Goal: Task Accomplishment & Management: Complete application form

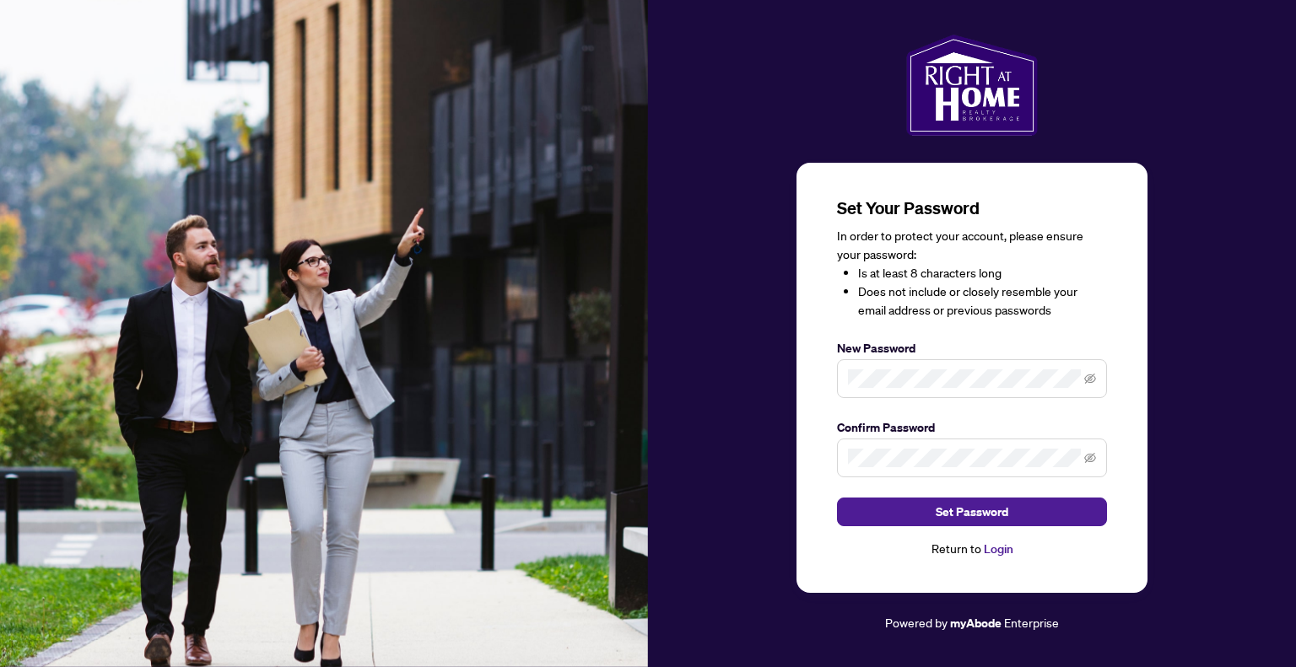
click at [975, 559] on div "Set Your Password In order to protect your account, please ensure your password…" at bounding box center [971, 378] width 351 height 431
click at [983, 552] on link "Login" at bounding box center [998, 548] width 30 height 15
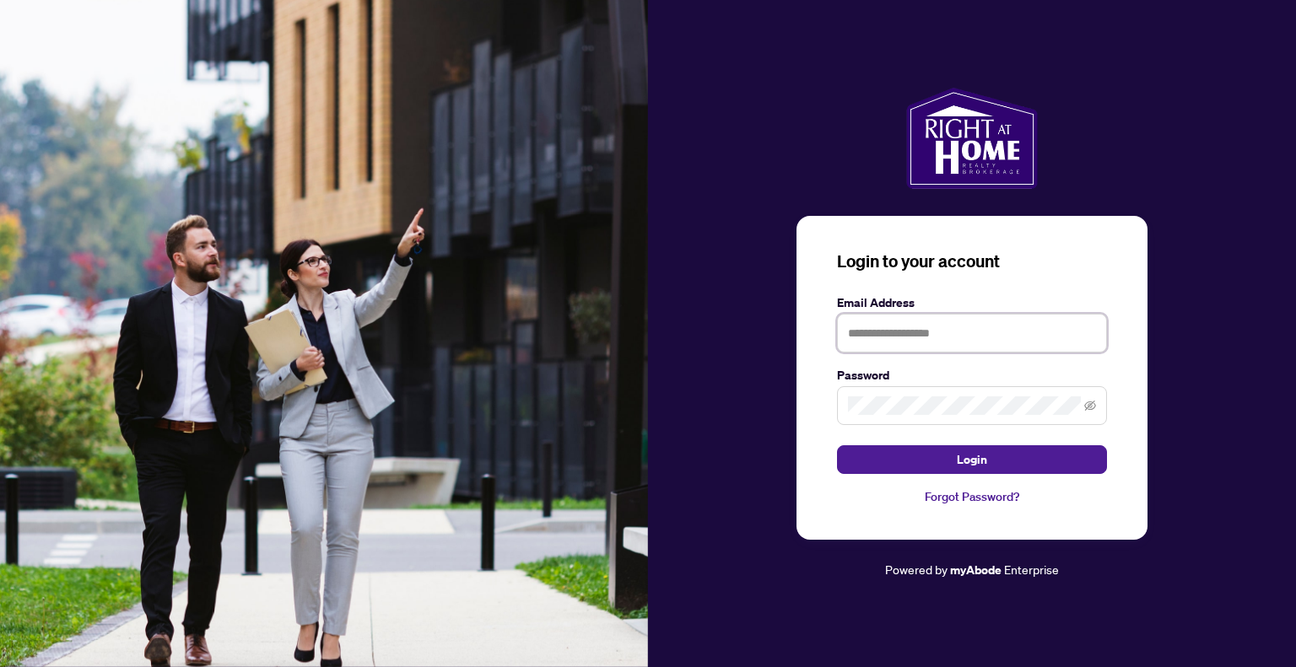
click at [916, 326] on input "text" at bounding box center [972, 333] width 270 height 39
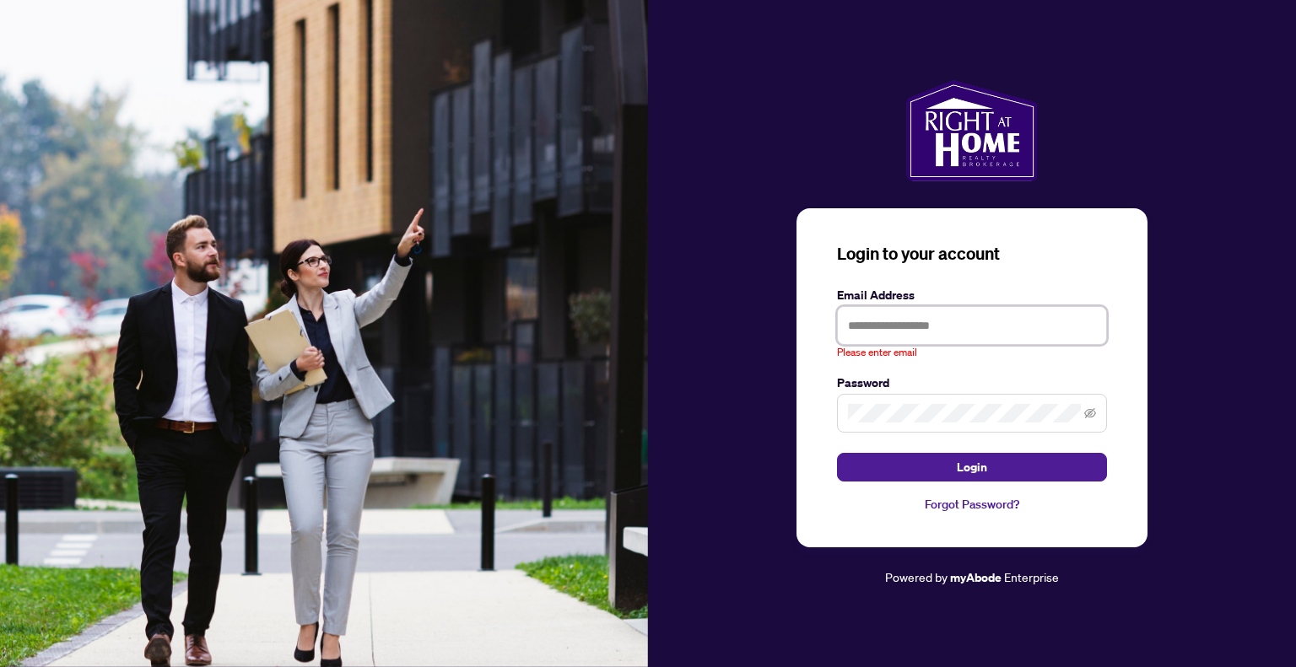
type input "**********"
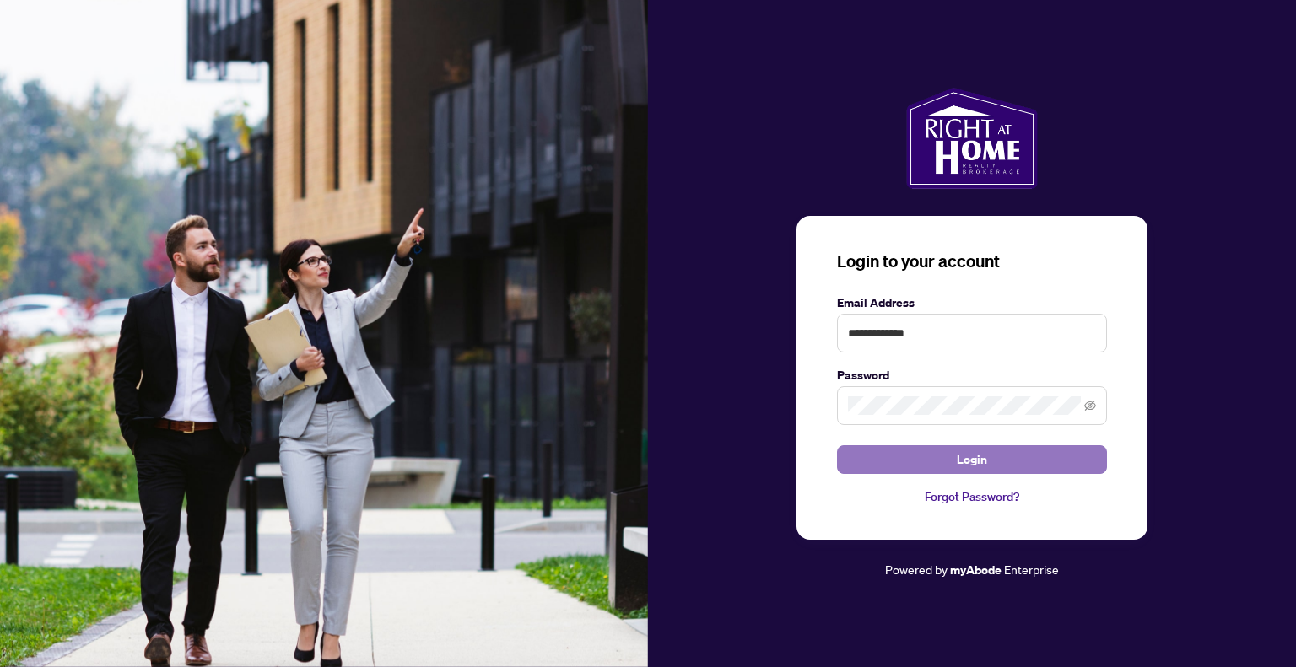
click at [971, 455] on span "Login" at bounding box center [971, 459] width 30 height 27
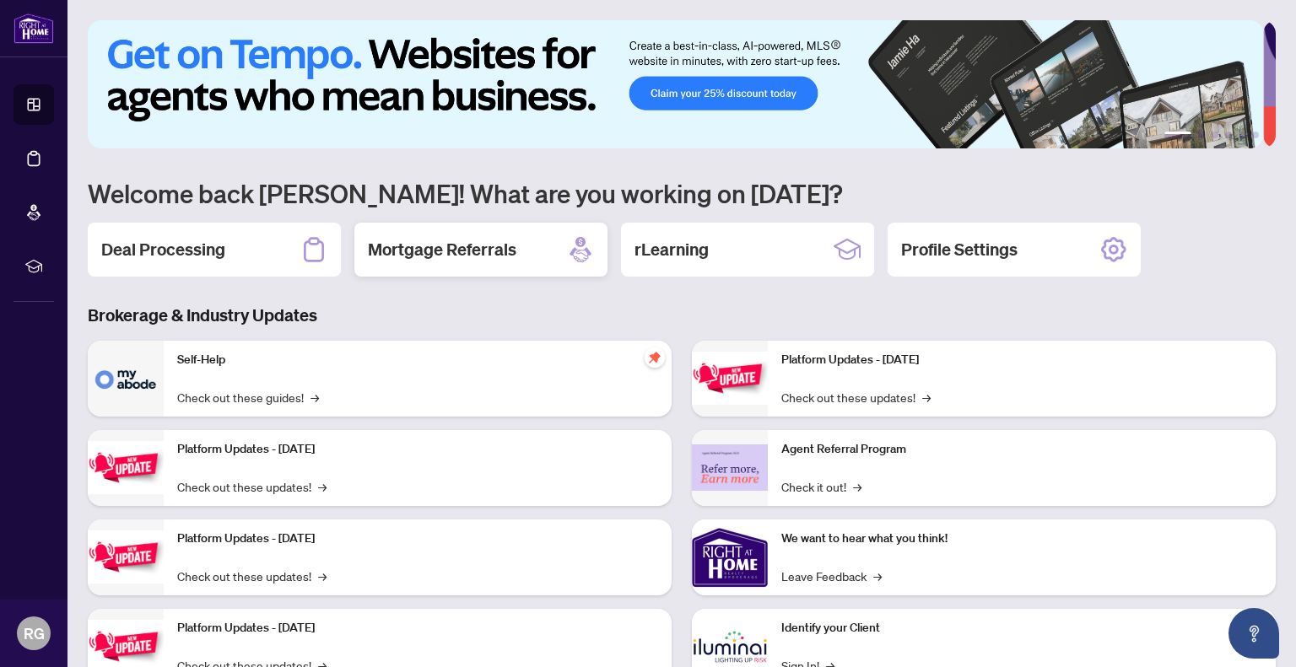
click at [454, 238] on h2 "Mortgage Referrals" at bounding box center [442, 250] width 148 height 24
click at [213, 249] on h2 "Deal Processing" at bounding box center [163, 250] width 124 height 24
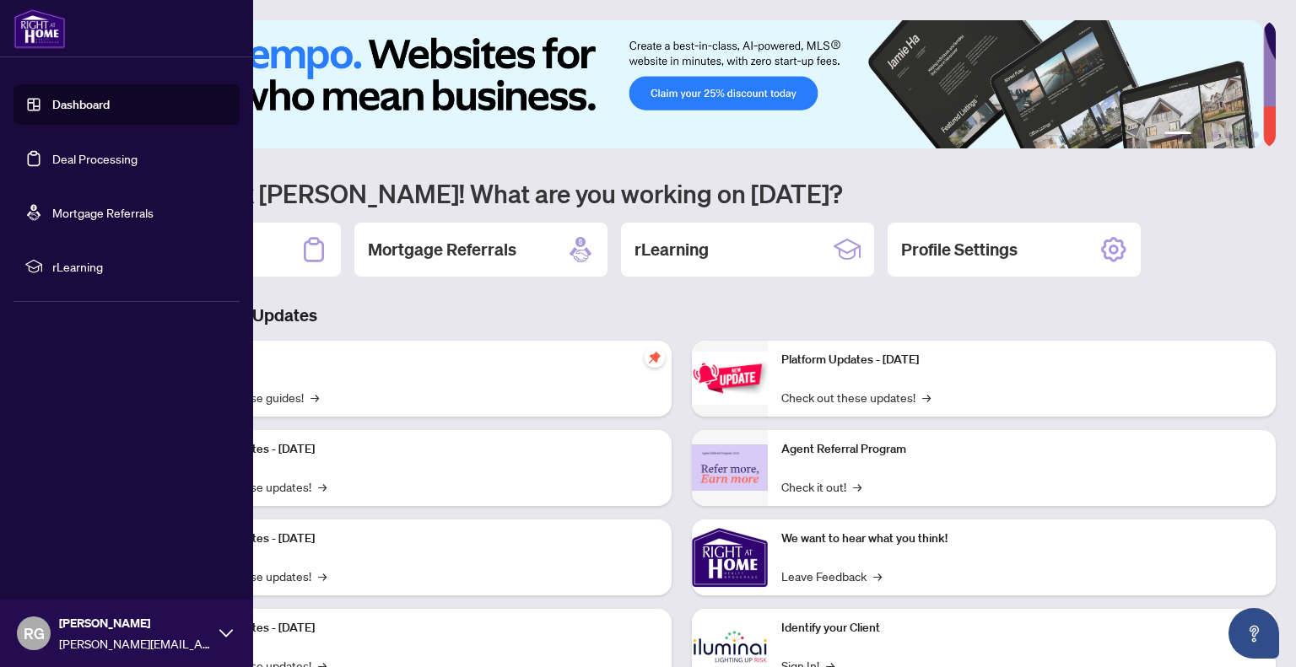
drag, startPoint x: 80, startPoint y: 218, endPoint x: 130, endPoint y: 227, distance: 50.5
click at [80, 218] on link "Mortgage Referrals" at bounding box center [102, 212] width 101 height 15
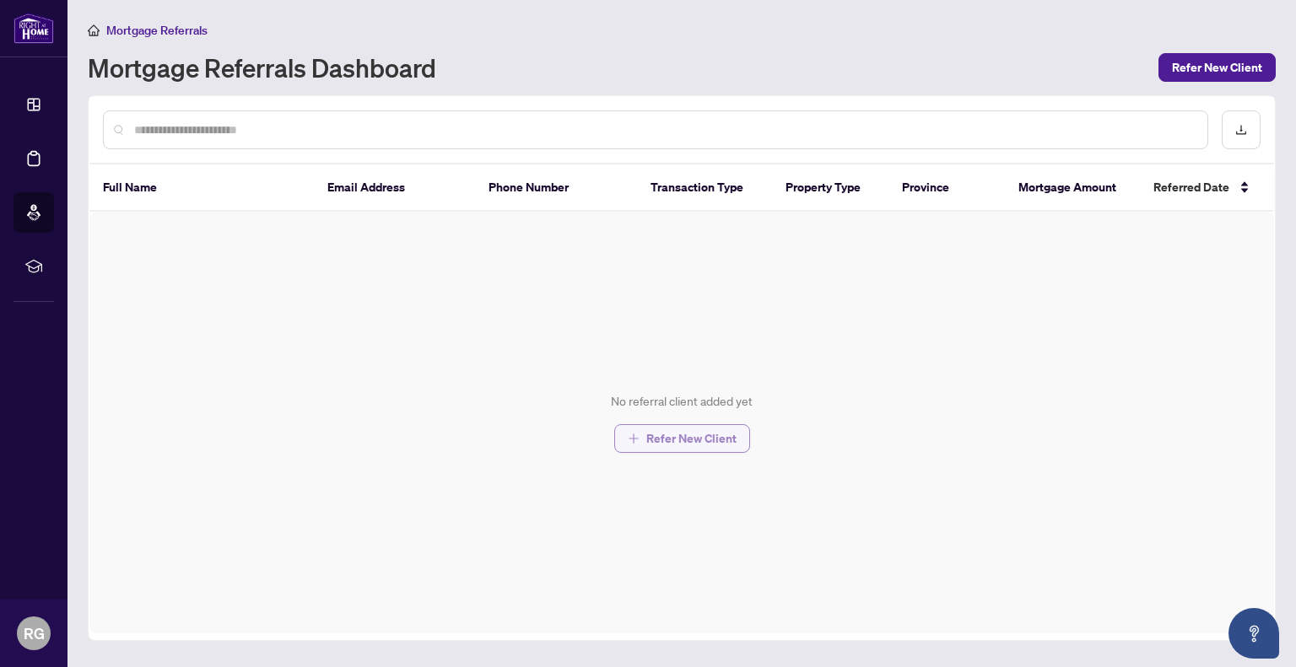
click at [732, 443] on span "Refer New Client" at bounding box center [691, 438] width 90 height 27
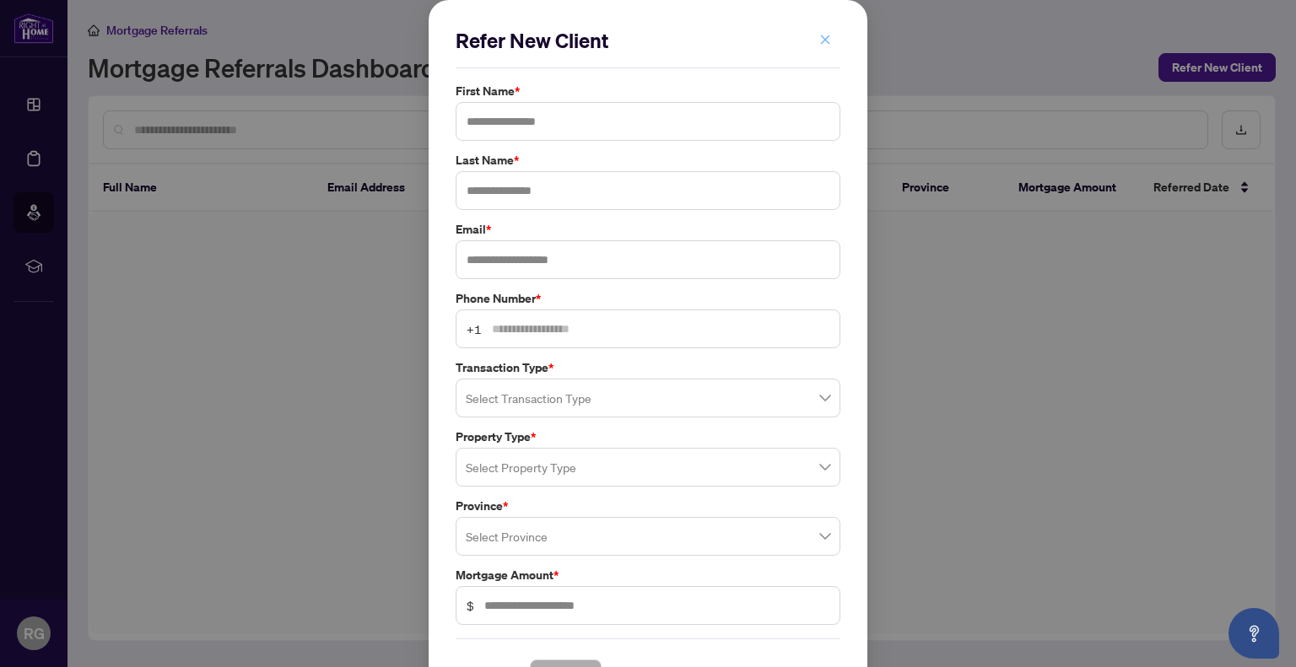
click at [821, 34] on icon "close" at bounding box center [825, 40] width 12 height 12
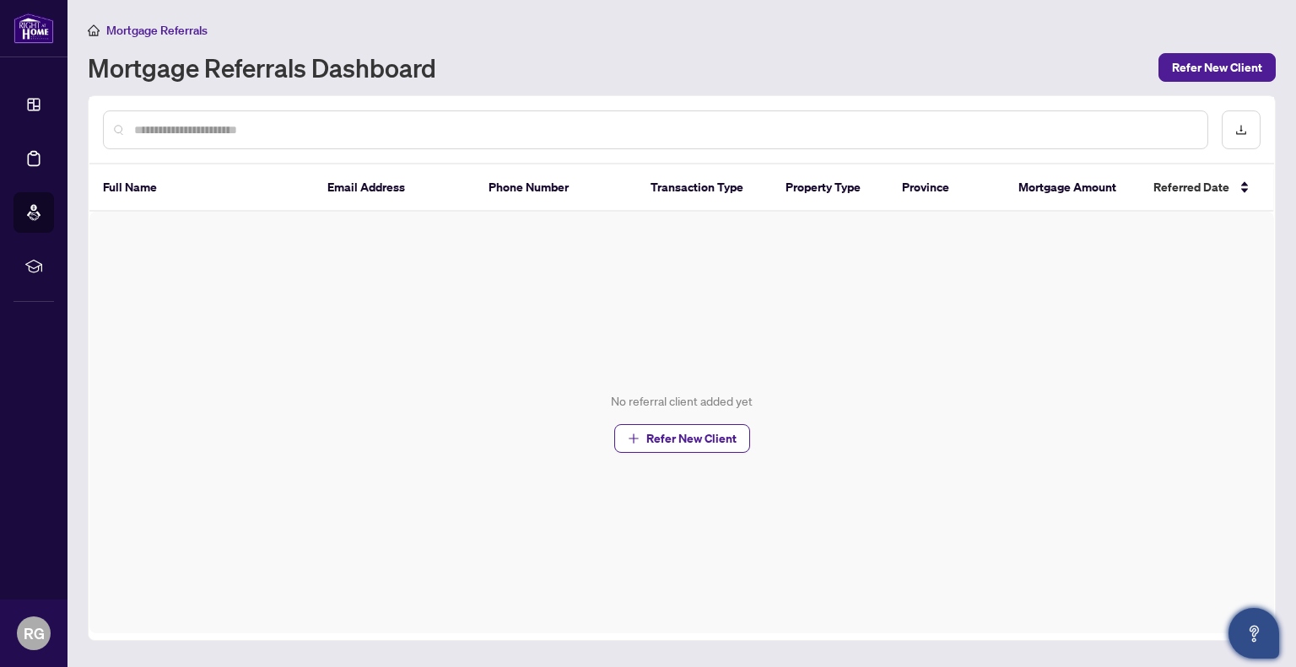
click at [1258, 637] on icon "Open asap" at bounding box center [1253, 633] width 21 height 21
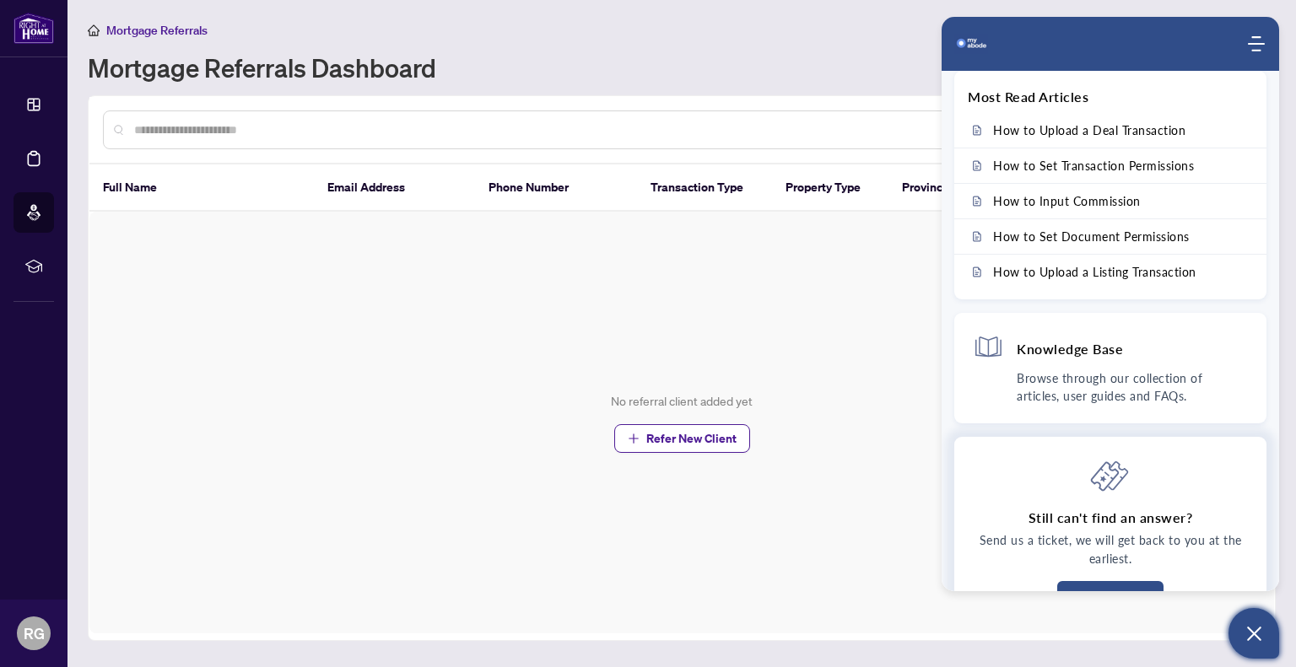
scroll to position [50, 0]
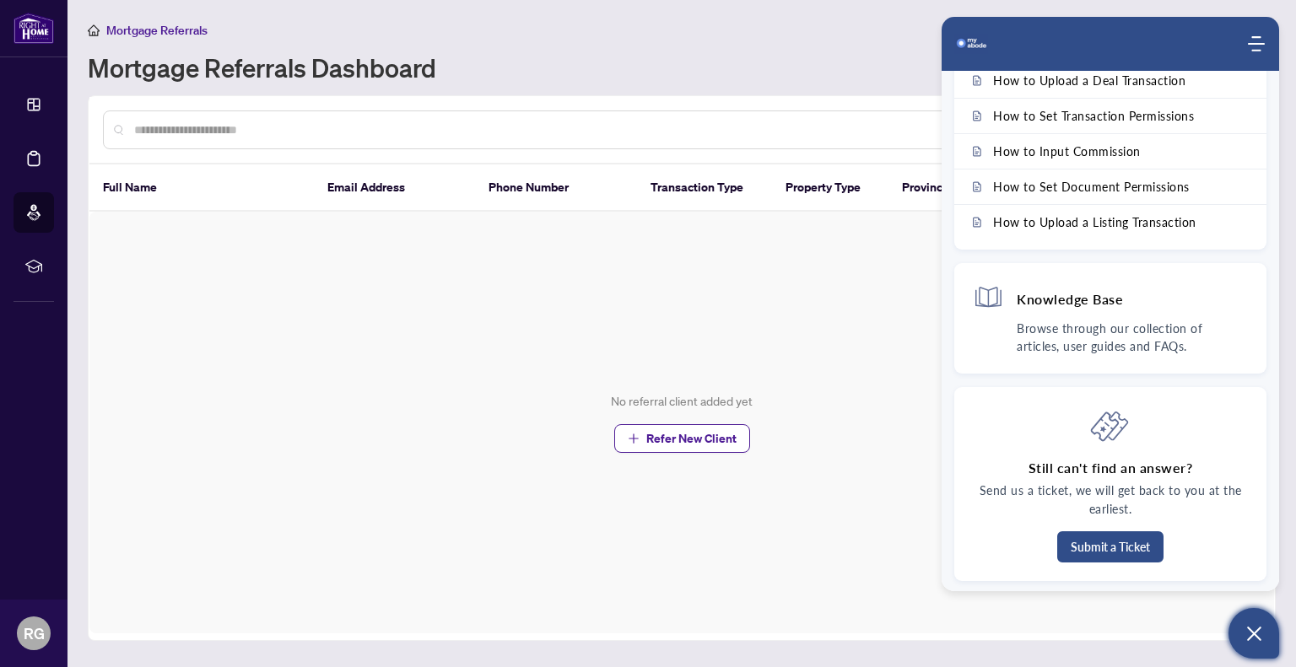
click at [297, 506] on div "No referral client added yet Refer New Client" at bounding box center [681, 423] width 1184 height 422
click at [1132, 312] on div "Knowledge Base" at bounding box center [1109, 301] width 275 height 38
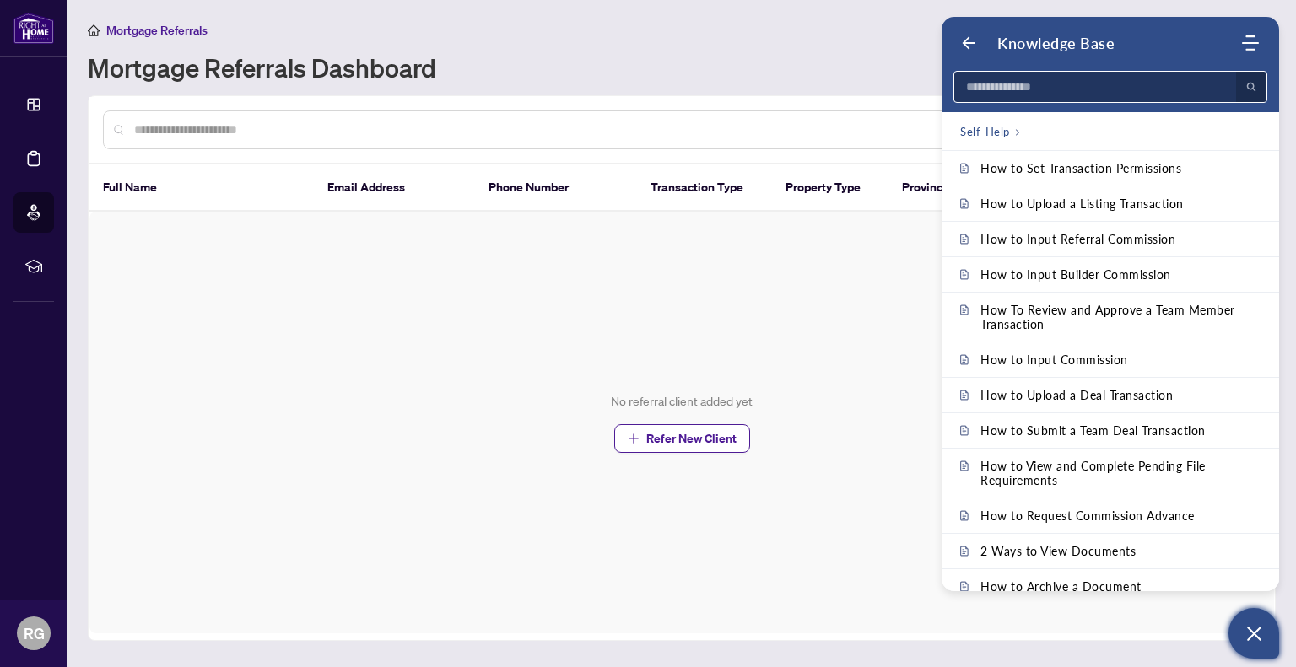
click at [1103, 96] on input at bounding box center [1090, 87] width 272 height 30
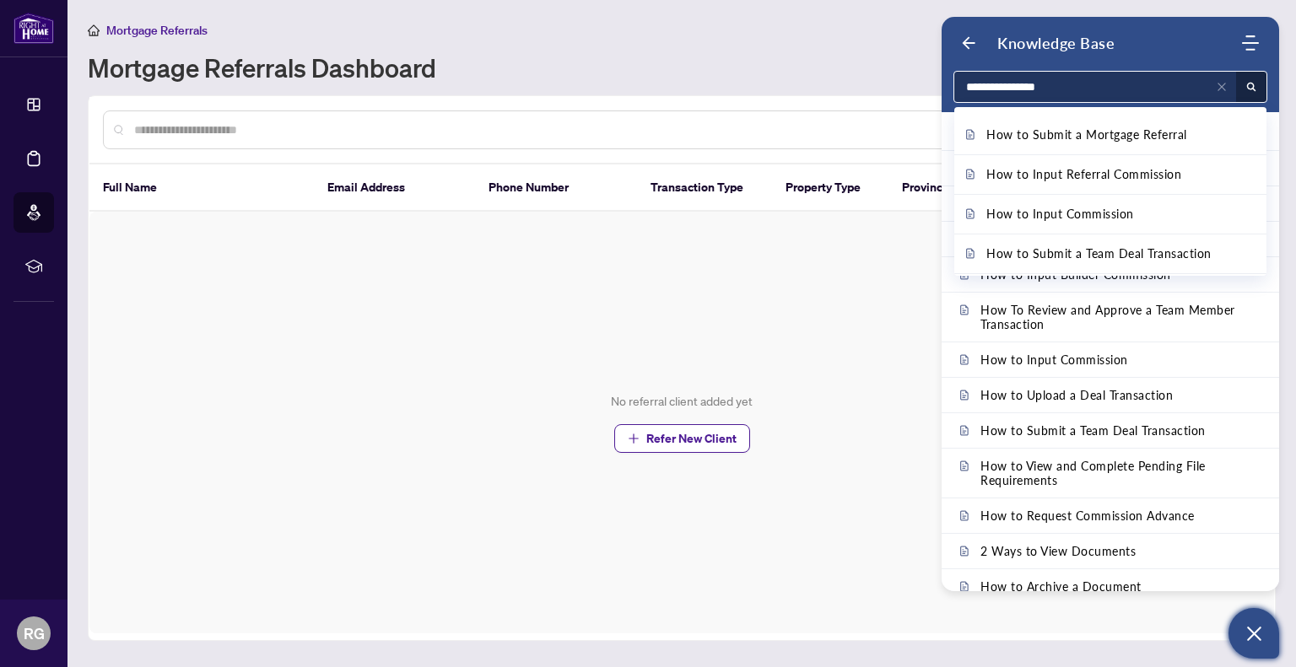
type input "**********"
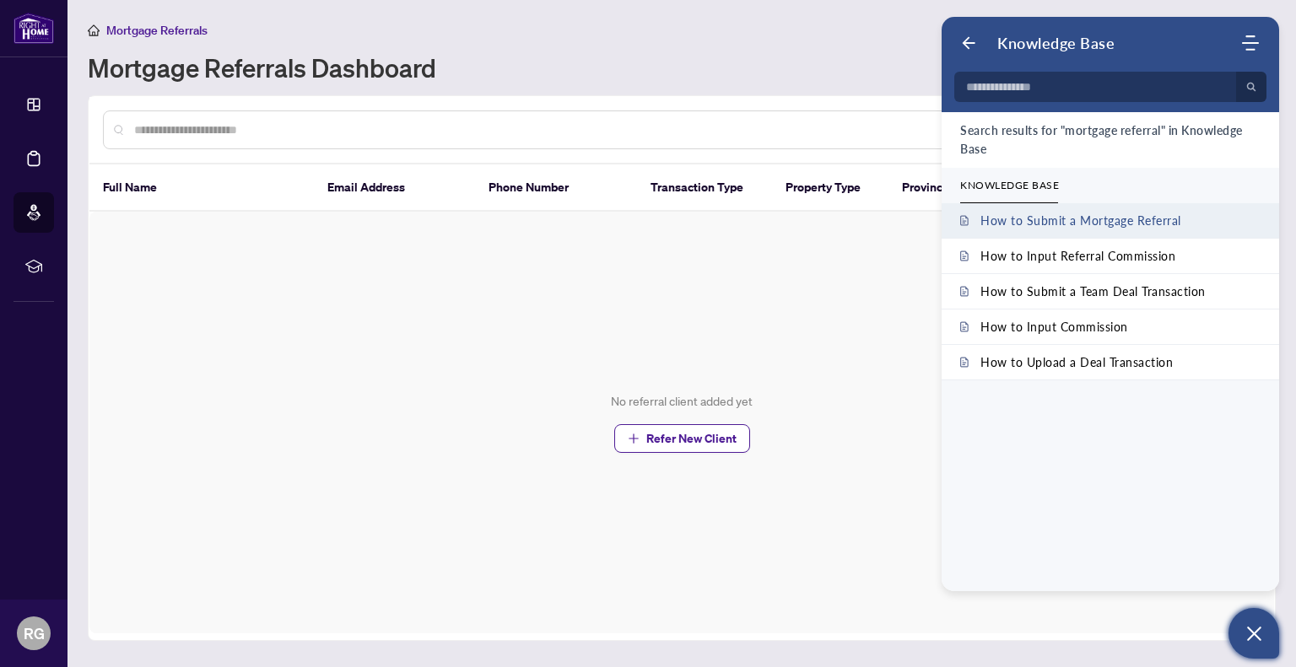
click at [1078, 223] on span "How to Submit a Mortgage Referral" at bounding box center [1080, 220] width 201 height 14
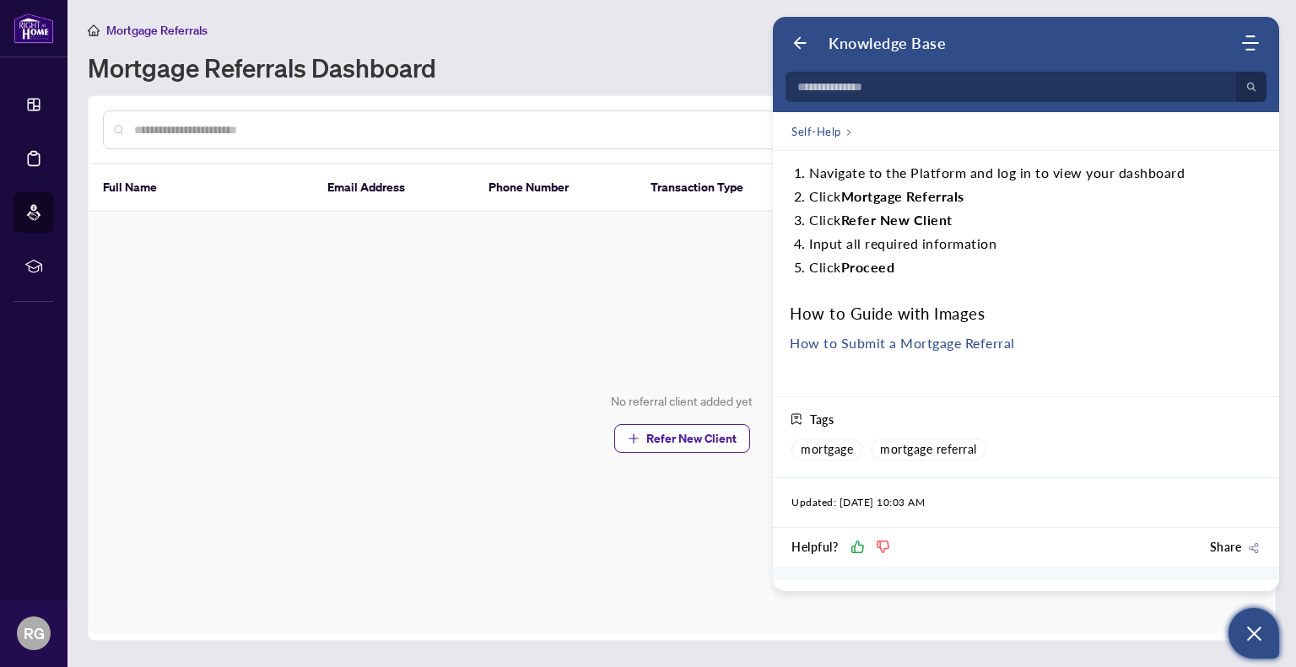
scroll to position [0, 0]
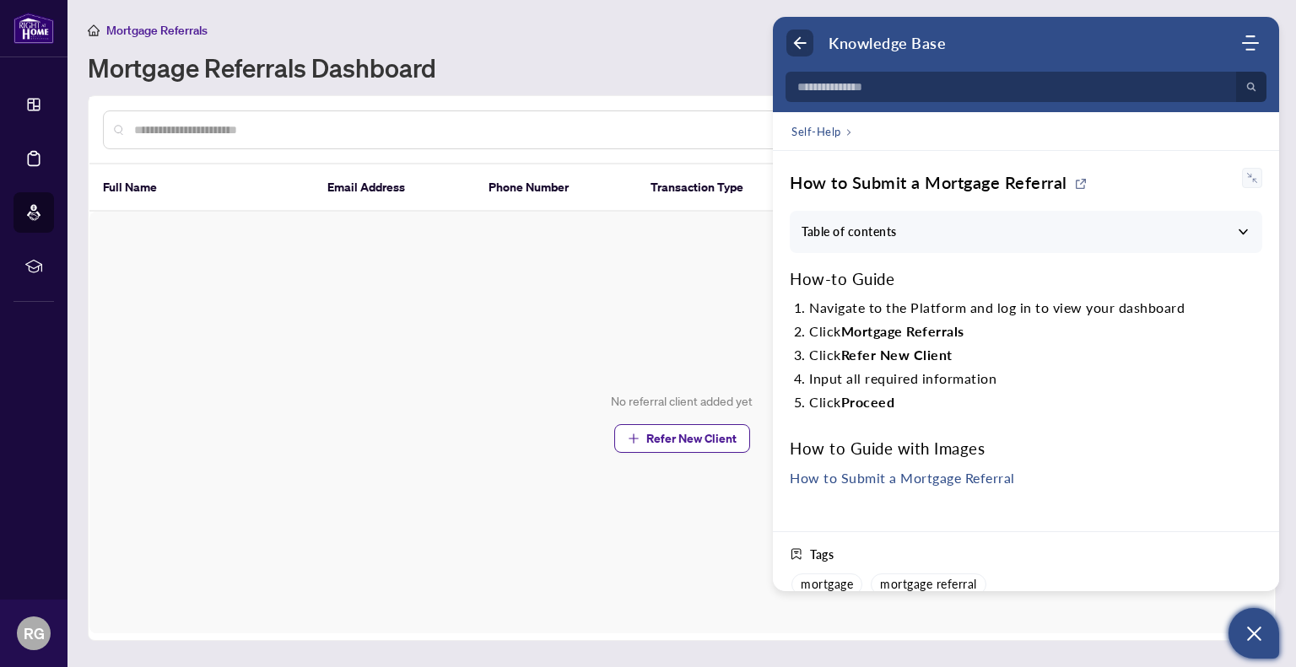
click at [796, 40] on icon "Back" at bounding box center [799, 43] width 17 height 17
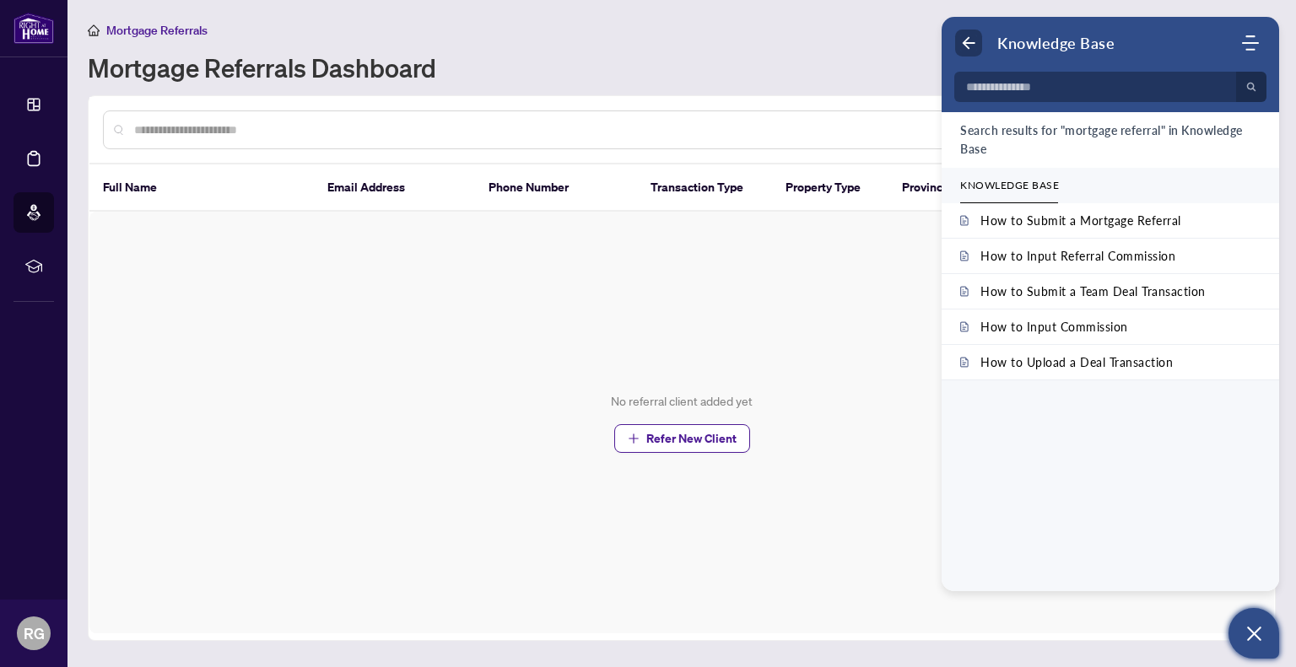
click at [975, 44] on icon "Back" at bounding box center [968, 43] width 17 height 17
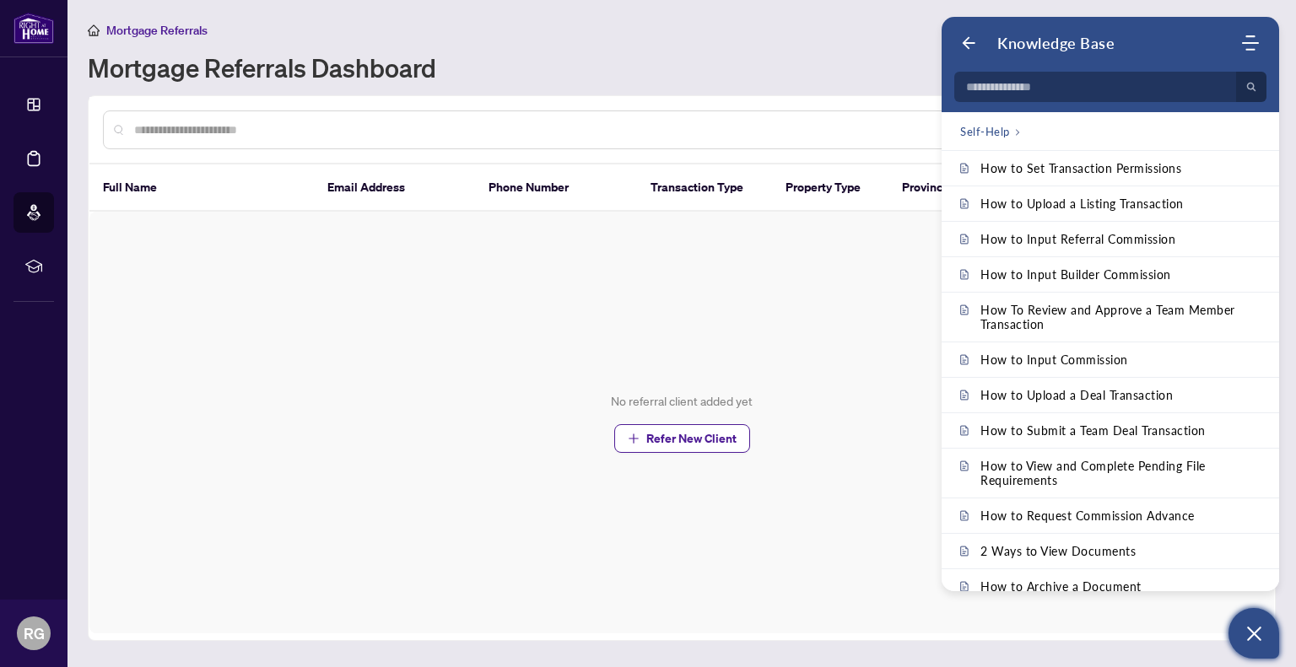
click at [749, 382] on div "No referral client added yet Refer New Client" at bounding box center [681, 423] width 1184 height 422
click at [719, 437] on span "Refer New Client" at bounding box center [691, 438] width 90 height 27
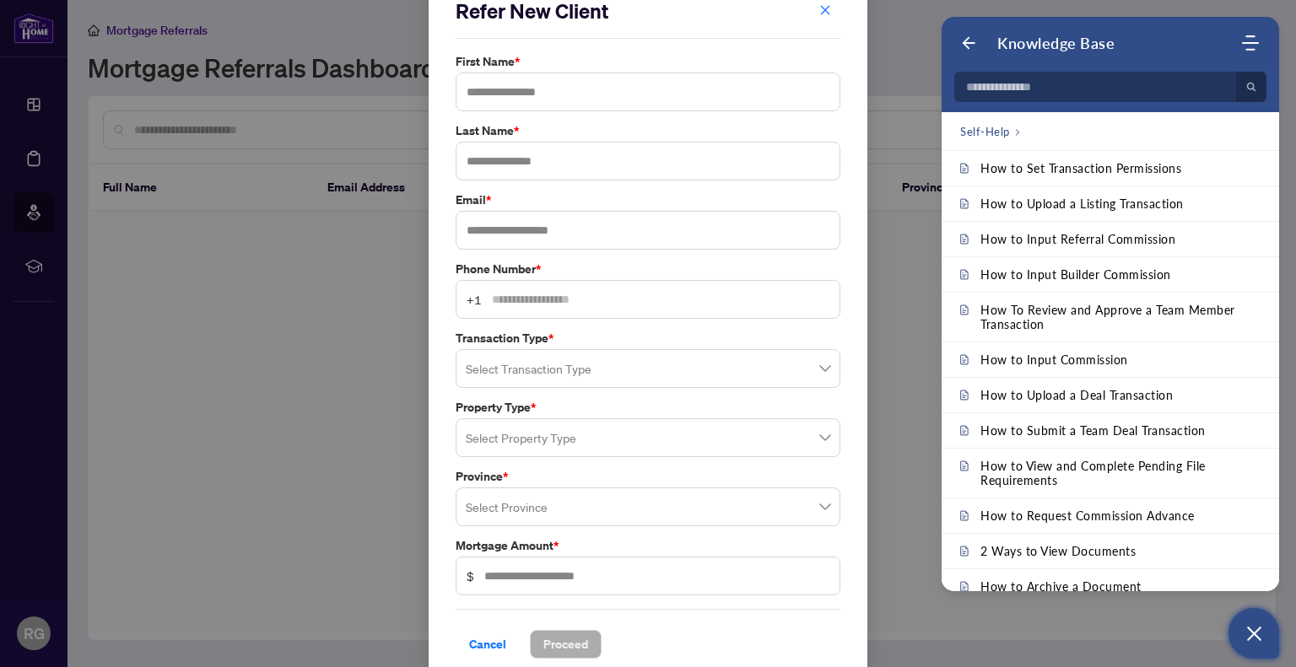
scroll to position [45, 0]
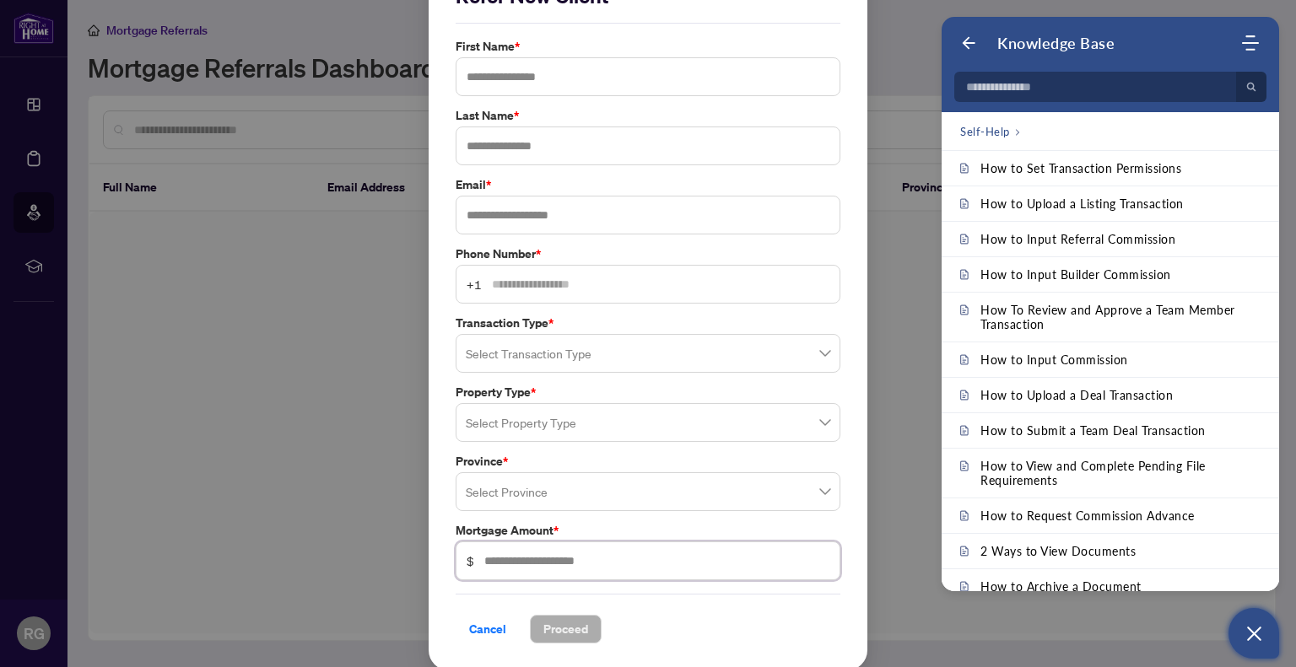
click at [602, 561] on input "text" at bounding box center [656, 561] width 345 height 19
click at [603, 502] on input "search" at bounding box center [640, 494] width 349 height 37
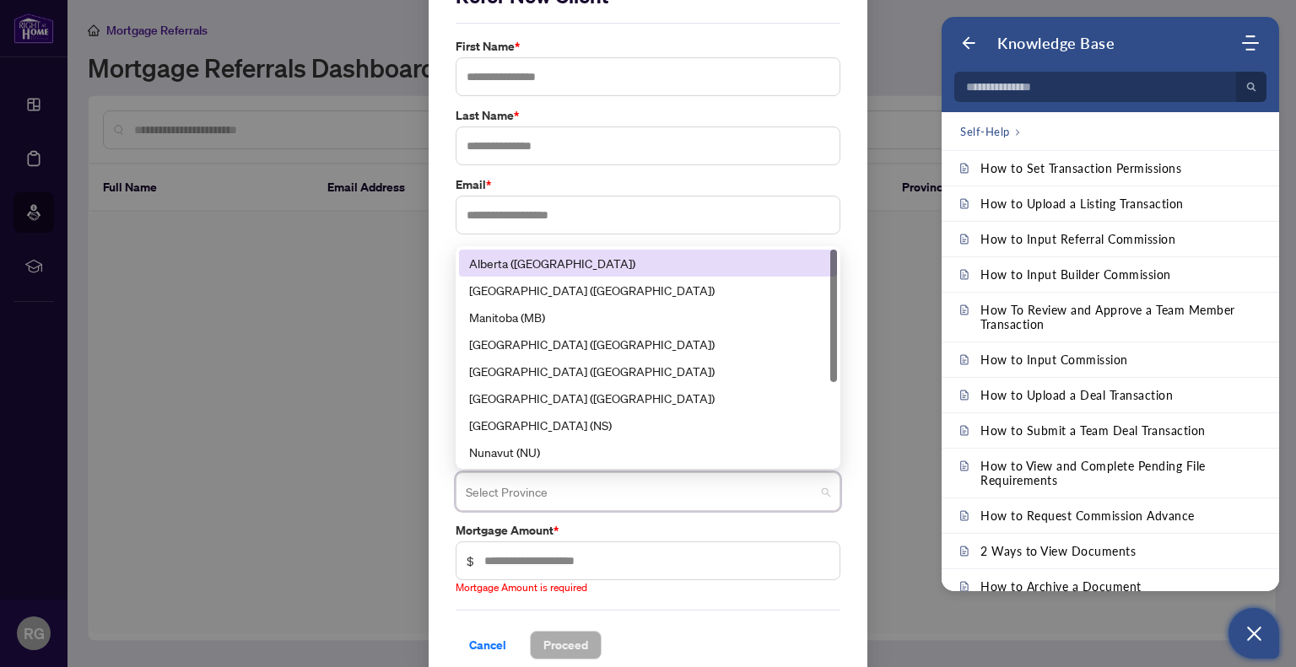
click at [604, 498] on input "search" at bounding box center [640, 494] width 349 height 37
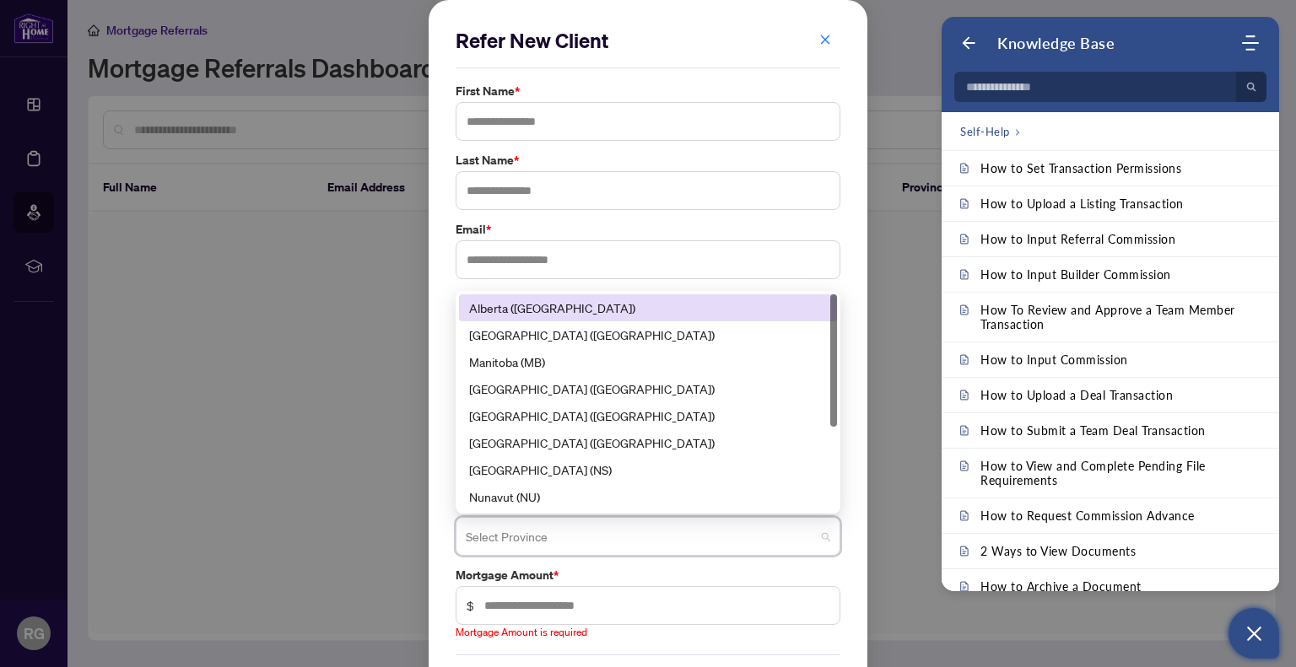
click at [558, 220] on label "Email *" at bounding box center [647, 229] width 385 height 19
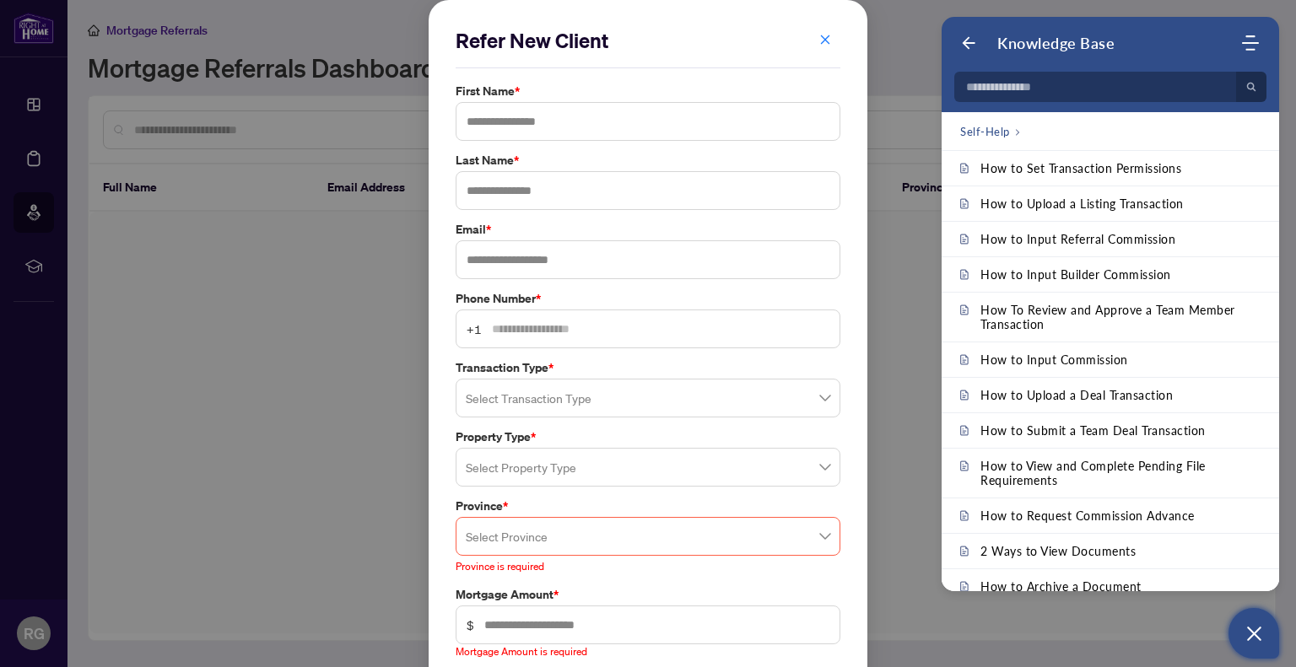
click at [579, 401] on input "search" at bounding box center [640, 400] width 349 height 37
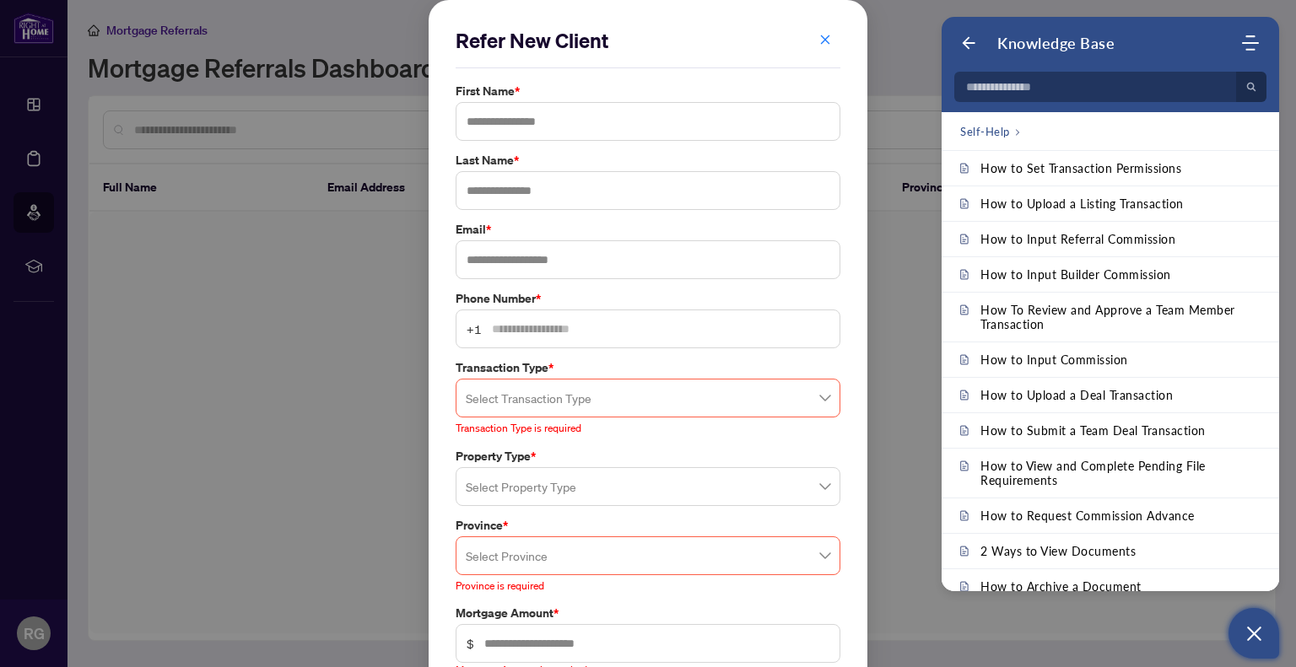
click at [611, 337] on span "+1" at bounding box center [647, 329] width 385 height 39
click at [968, 35] on icon "Back" at bounding box center [968, 43] width 17 height 17
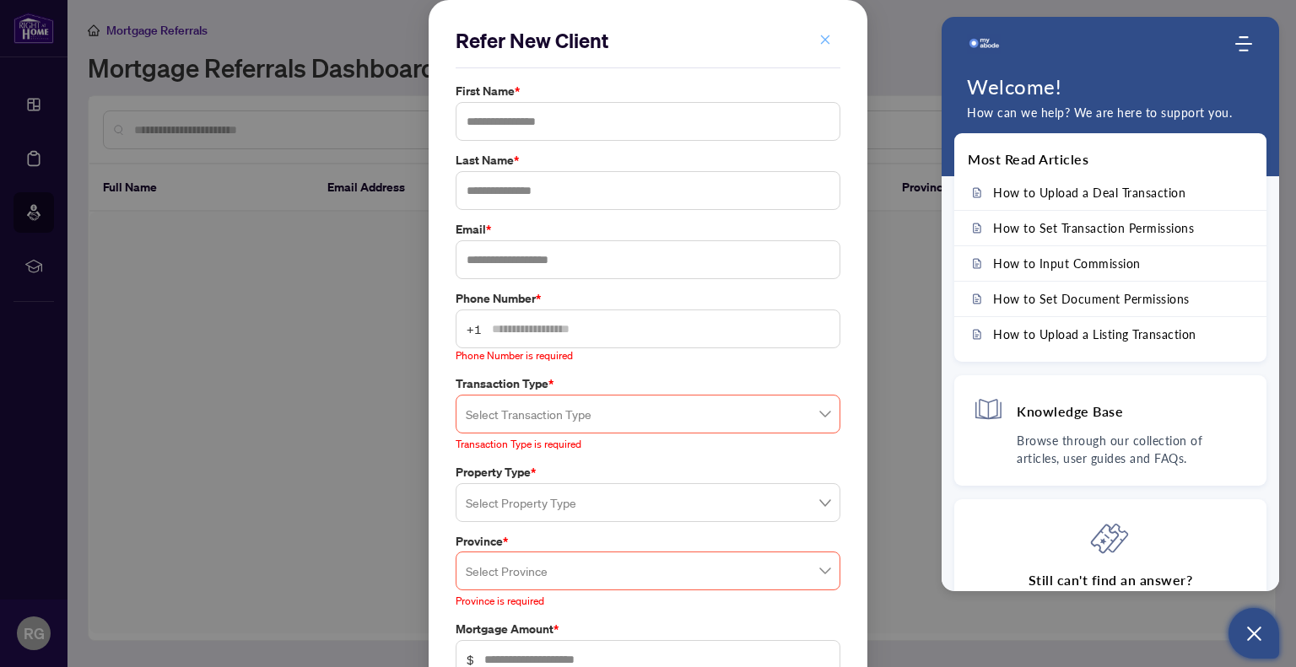
click at [822, 43] on icon "close" at bounding box center [825, 39] width 9 height 9
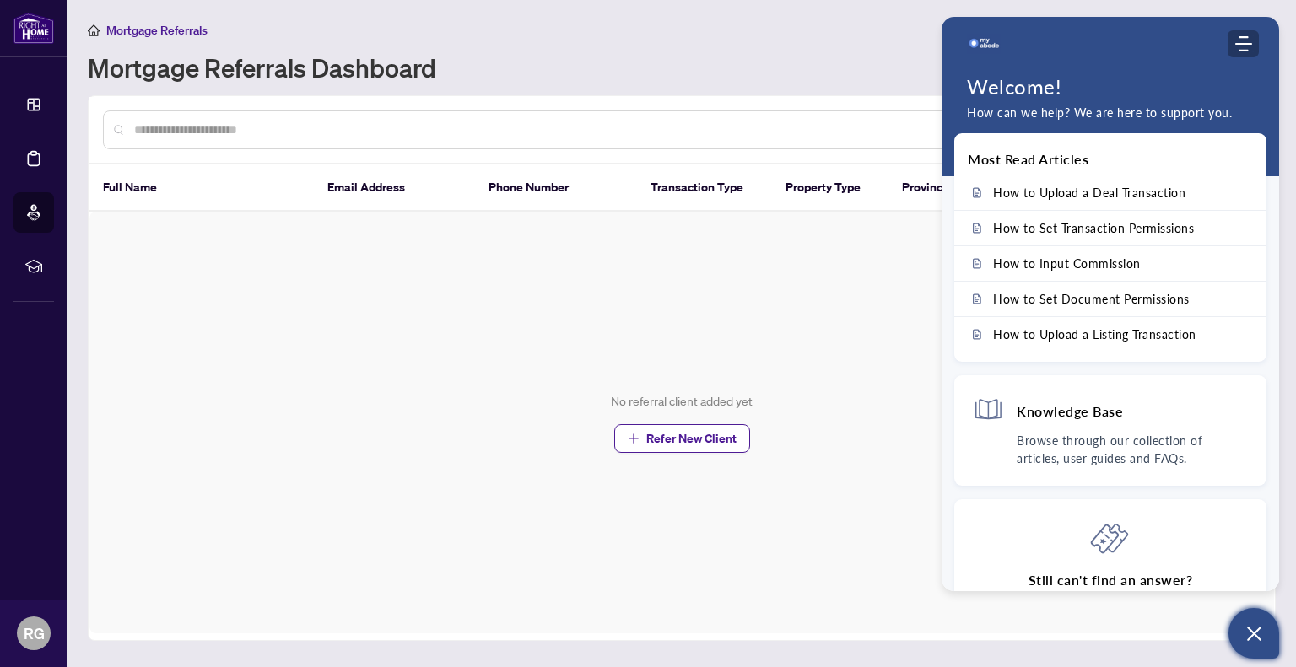
click at [1241, 39] on icon "Modules Menu" at bounding box center [1243, 43] width 17 height 17
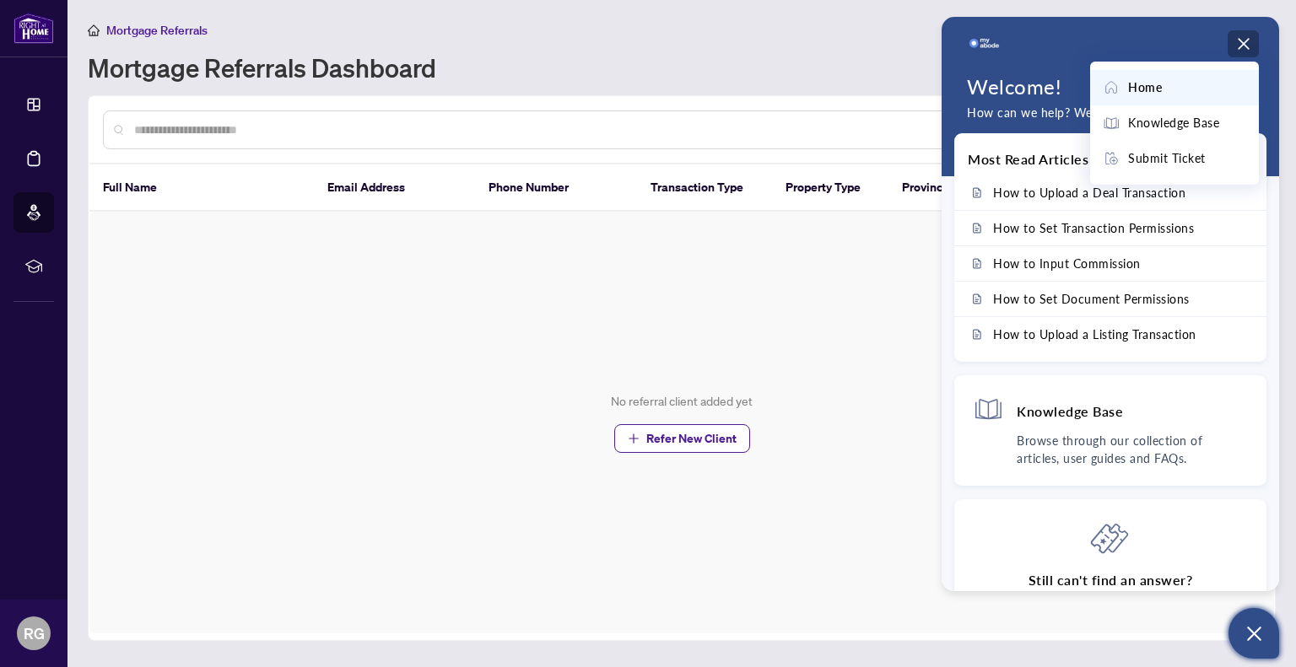
click at [886, 278] on div "No referral client added yet Refer New Client" at bounding box center [681, 423] width 1184 height 422
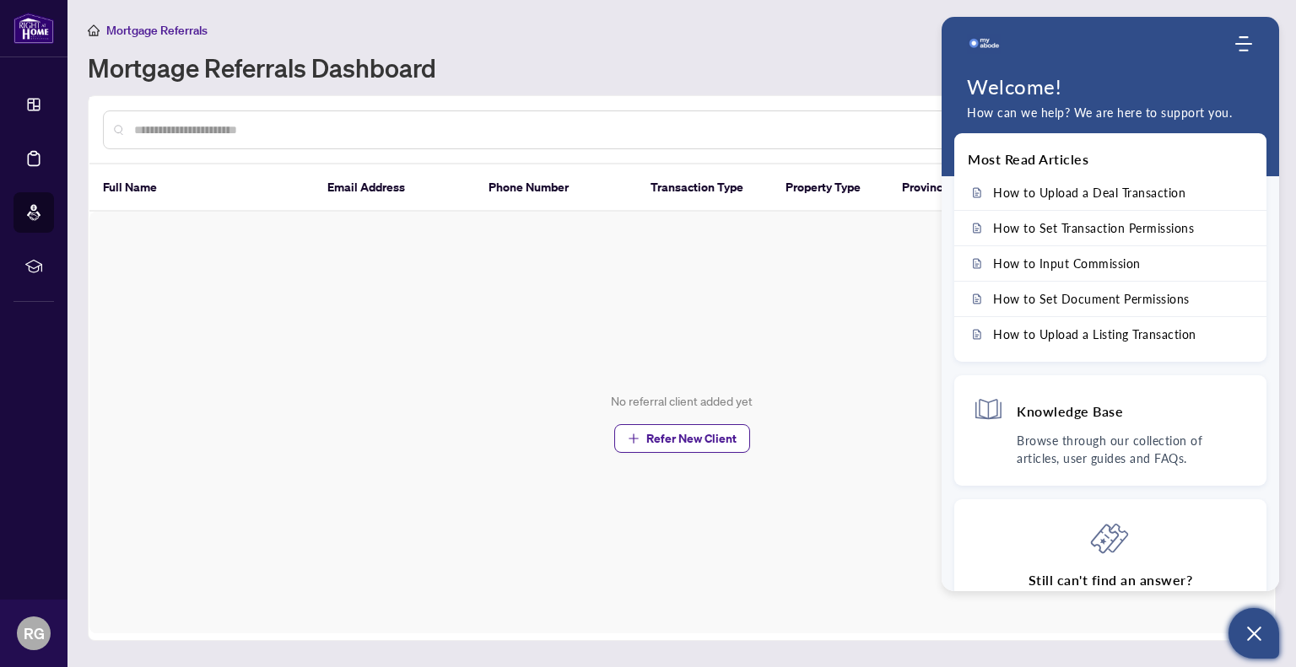
click at [1246, 620] on button "Open asap" at bounding box center [1253, 633] width 51 height 51
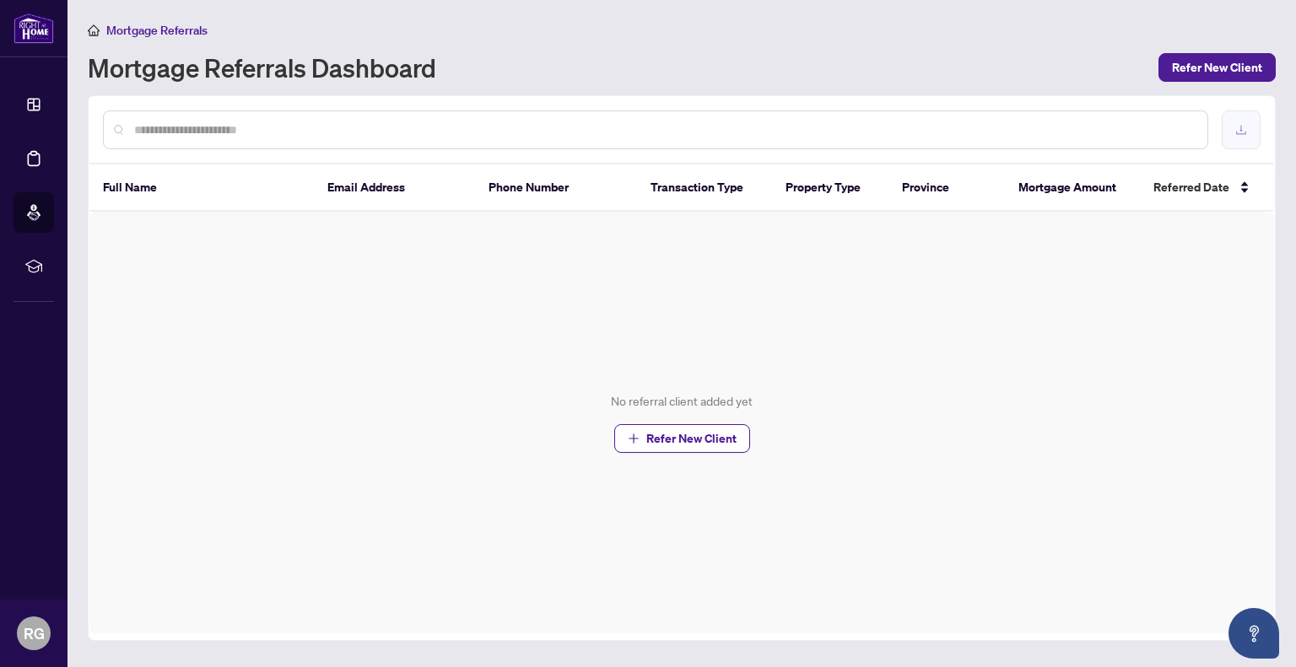
click at [1246, 128] on icon "download" at bounding box center [1241, 130] width 12 height 12
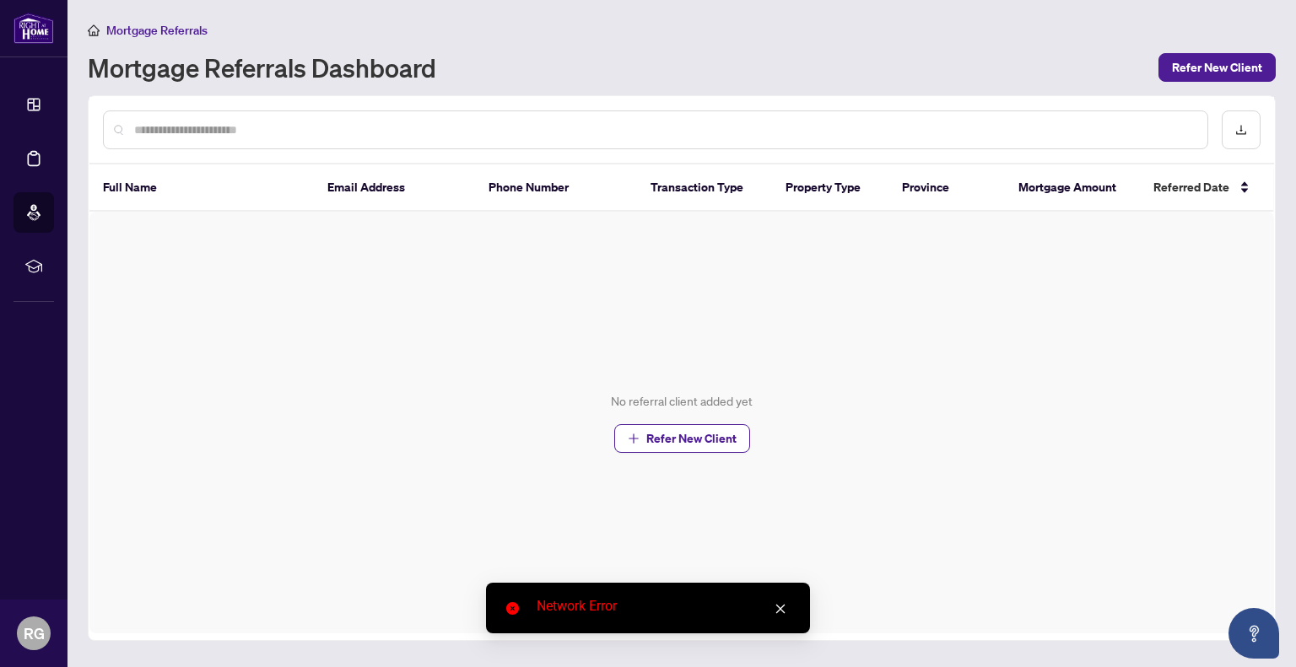
drag, startPoint x: 803, startPoint y: 610, endPoint x: 785, endPoint y: 612, distance: 17.9
click at [803, 610] on div "Network Error" at bounding box center [648, 608] width 324 height 51
click at [777, 612] on icon "close" at bounding box center [780, 609] width 9 height 9
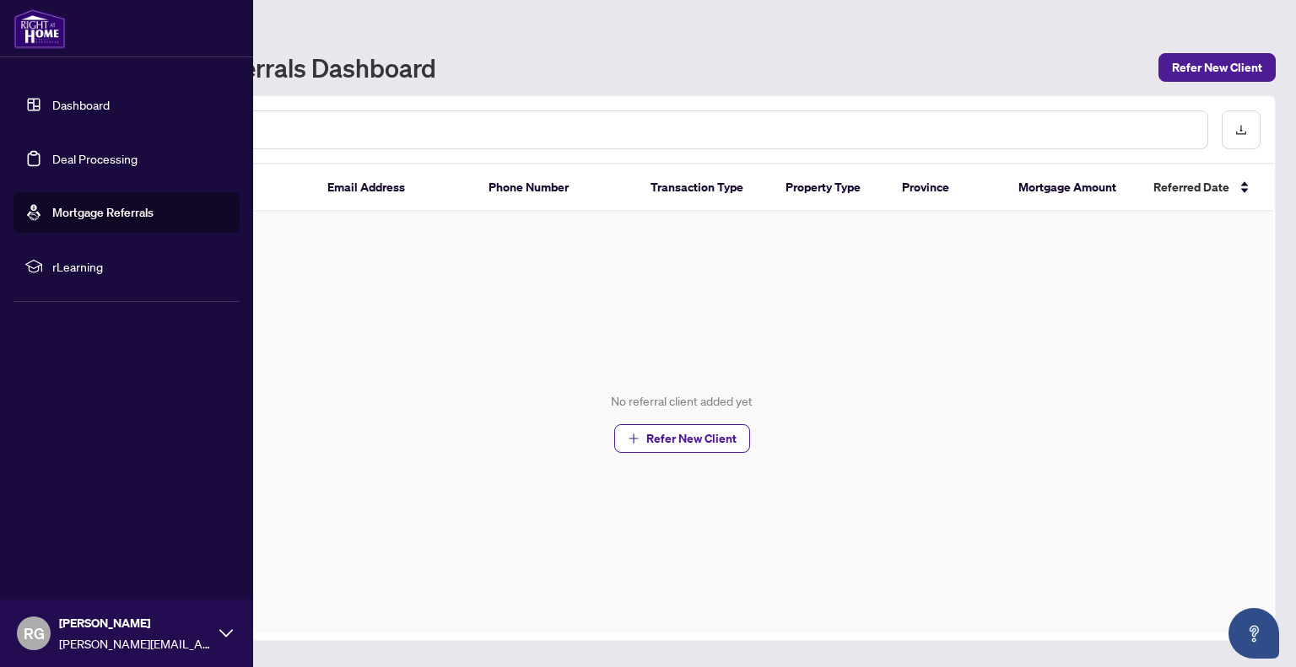
click at [52, 112] on link "Dashboard" at bounding box center [80, 104] width 57 height 15
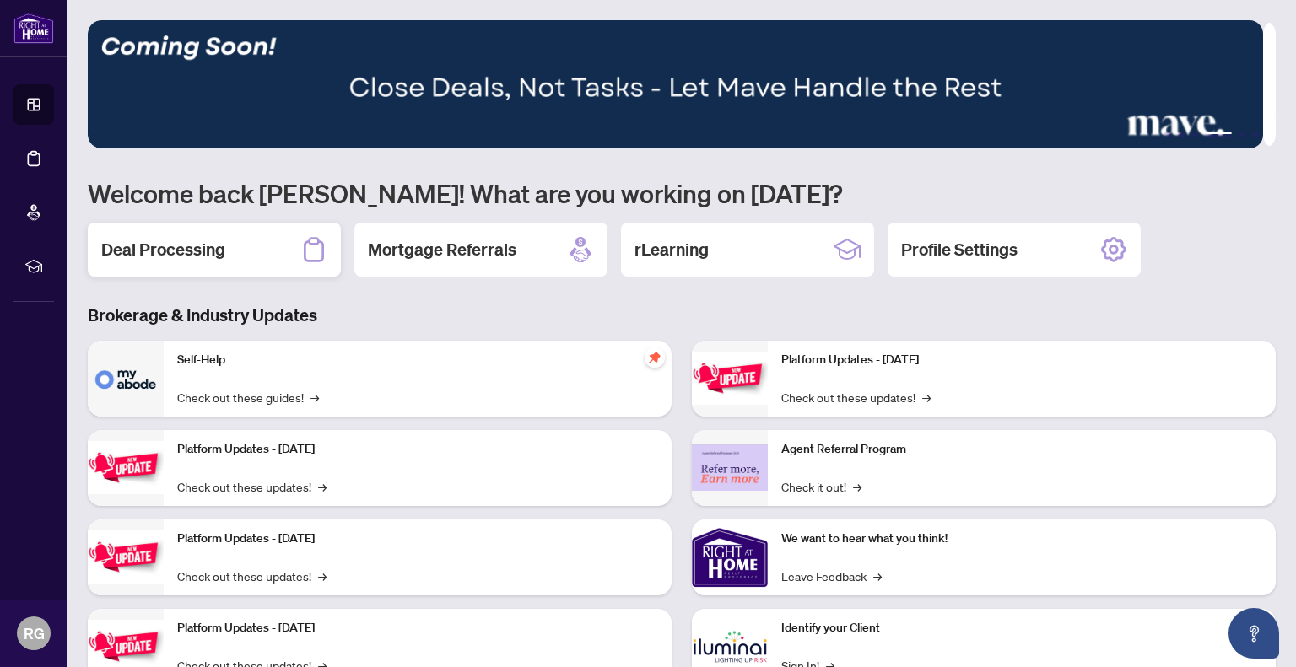
click at [221, 260] on div "Deal Processing" at bounding box center [214, 250] width 253 height 54
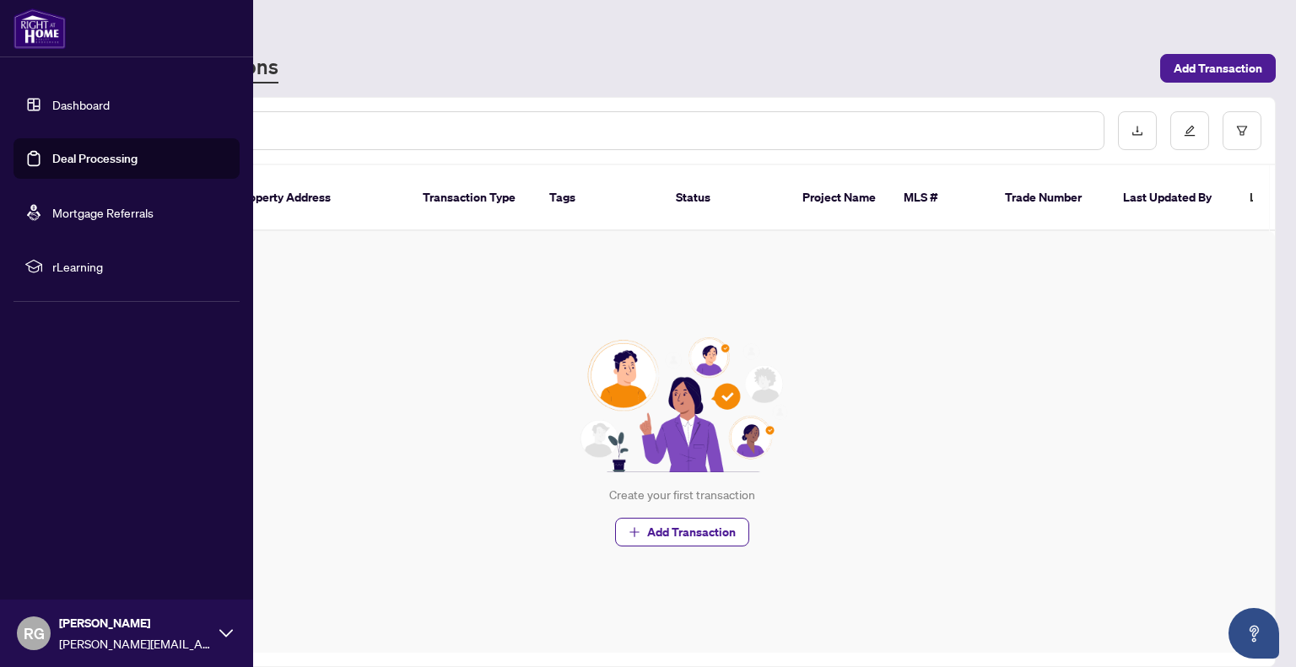
click at [57, 260] on span "rLearning" at bounding box center [139, 266] width 175 height 19
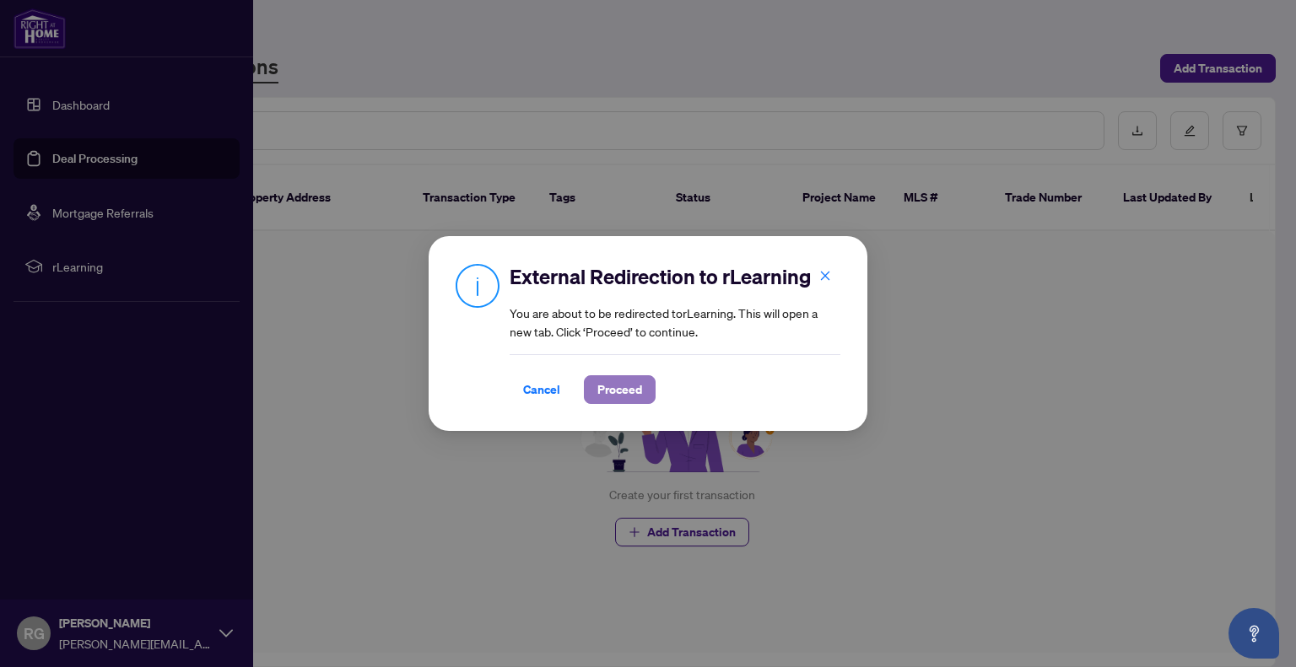
click at [614, 392] on span "Proceed" at bounding box center [619, 389] width 45 height 27
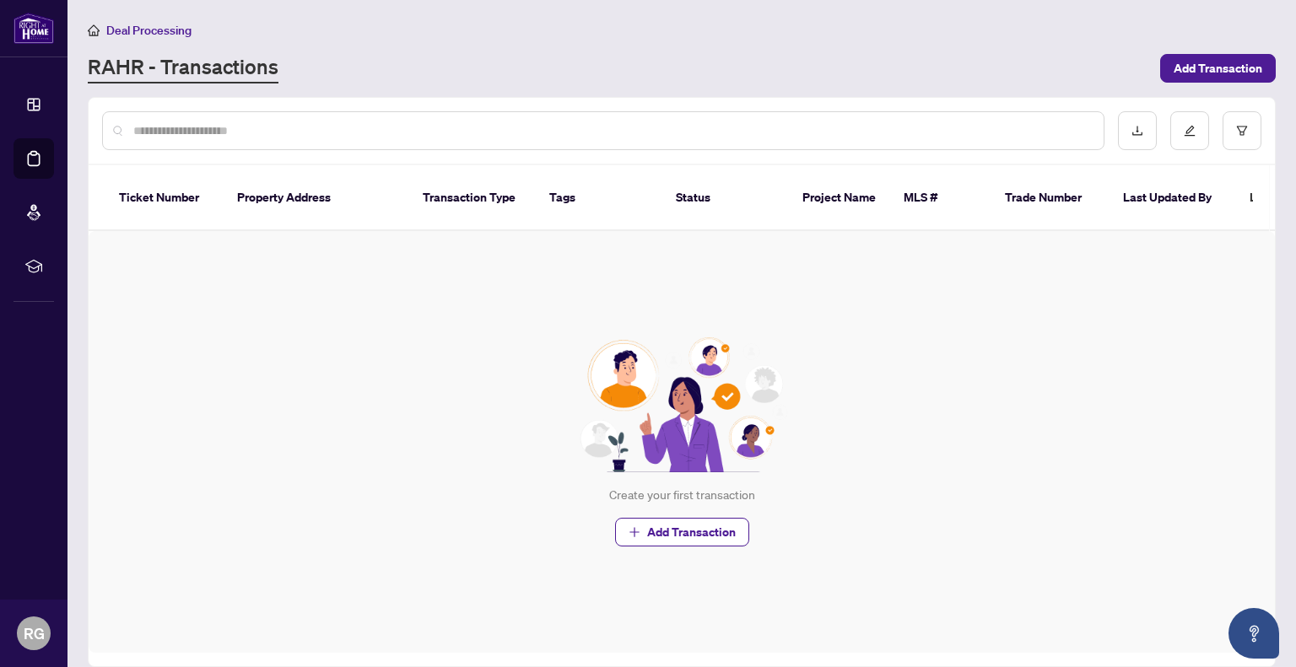
click at [241, 266] on div "Create your first transaction Add Transaction" at bounding box center [682, 442] width 1186 height 422
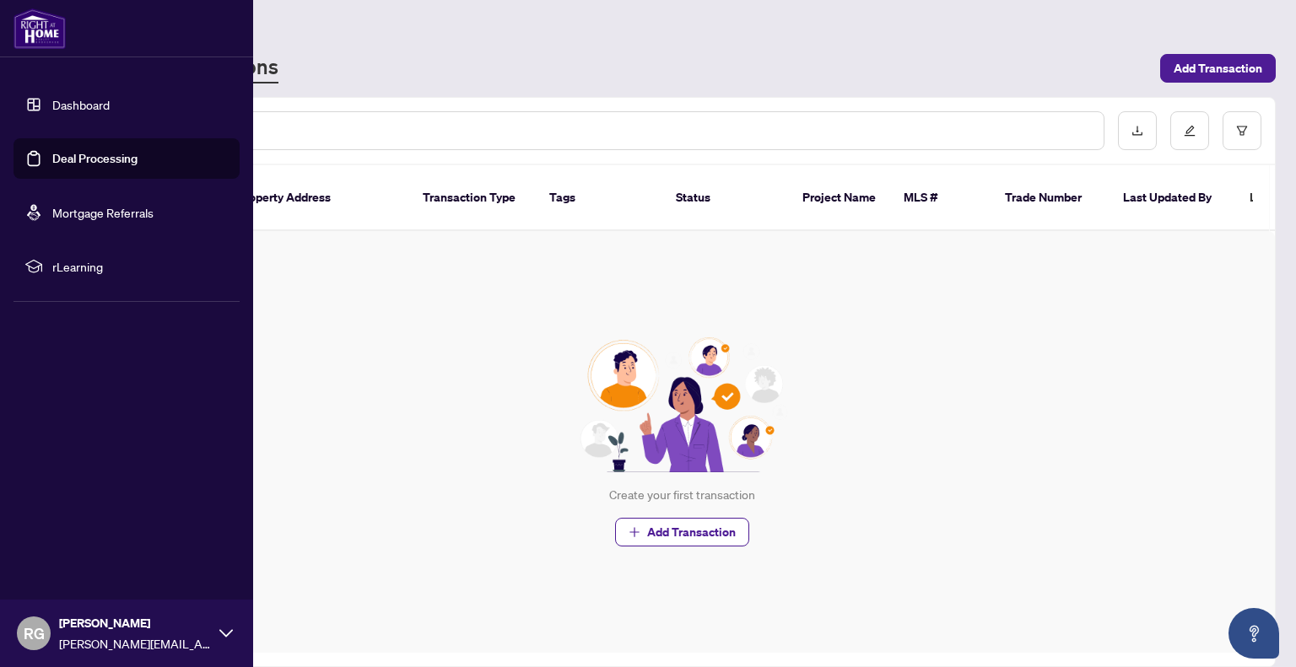
click at [49, 40] on img at bounding box center [39, 28] width 52 height 40
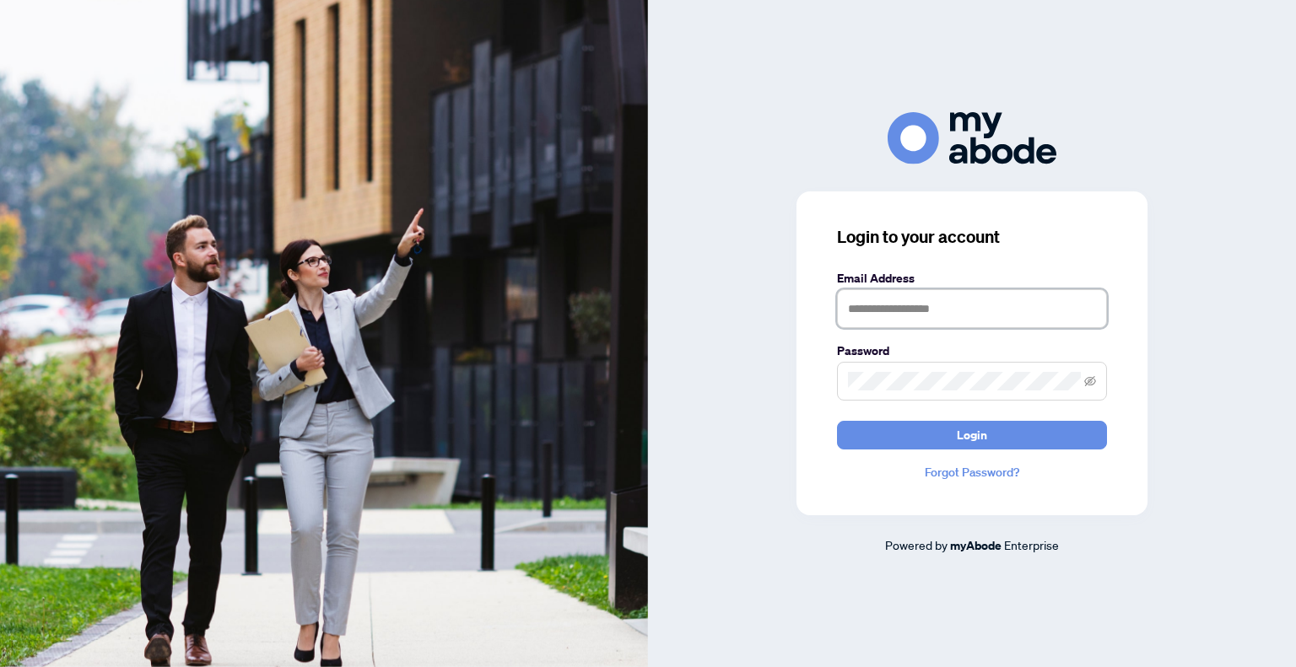
click at [972, 321] on input "text" at bounding box center [972, 308] width 270 height 39
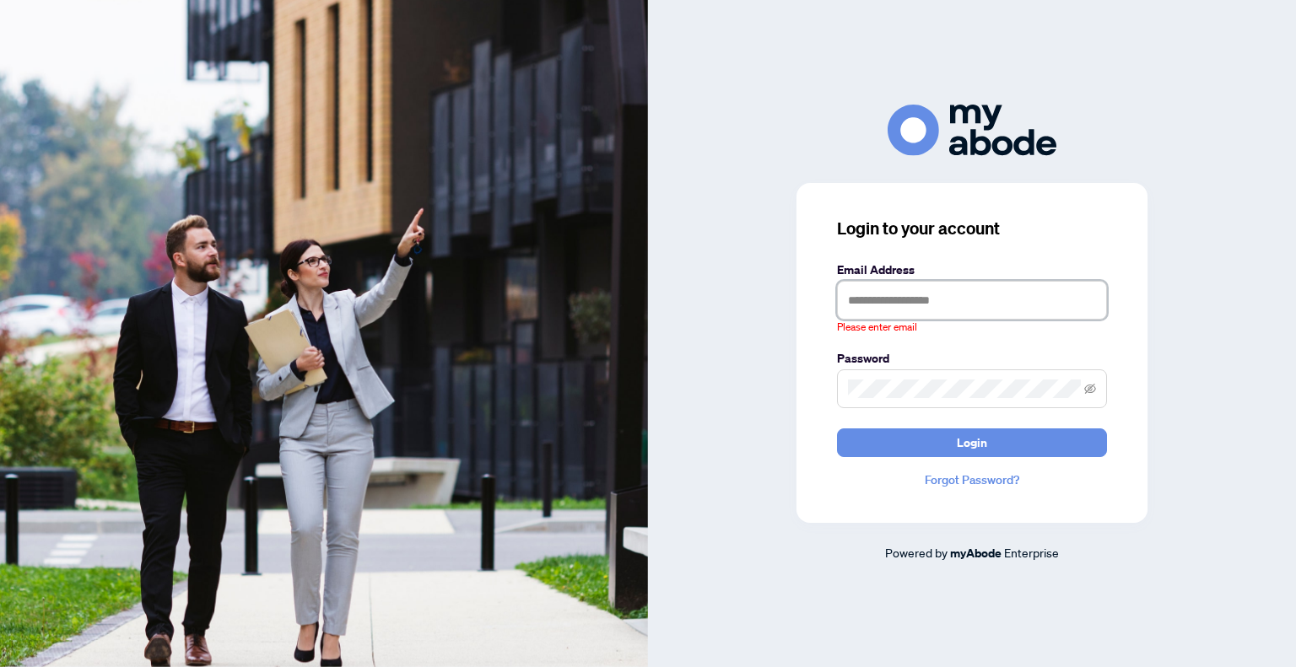
type input "**********"
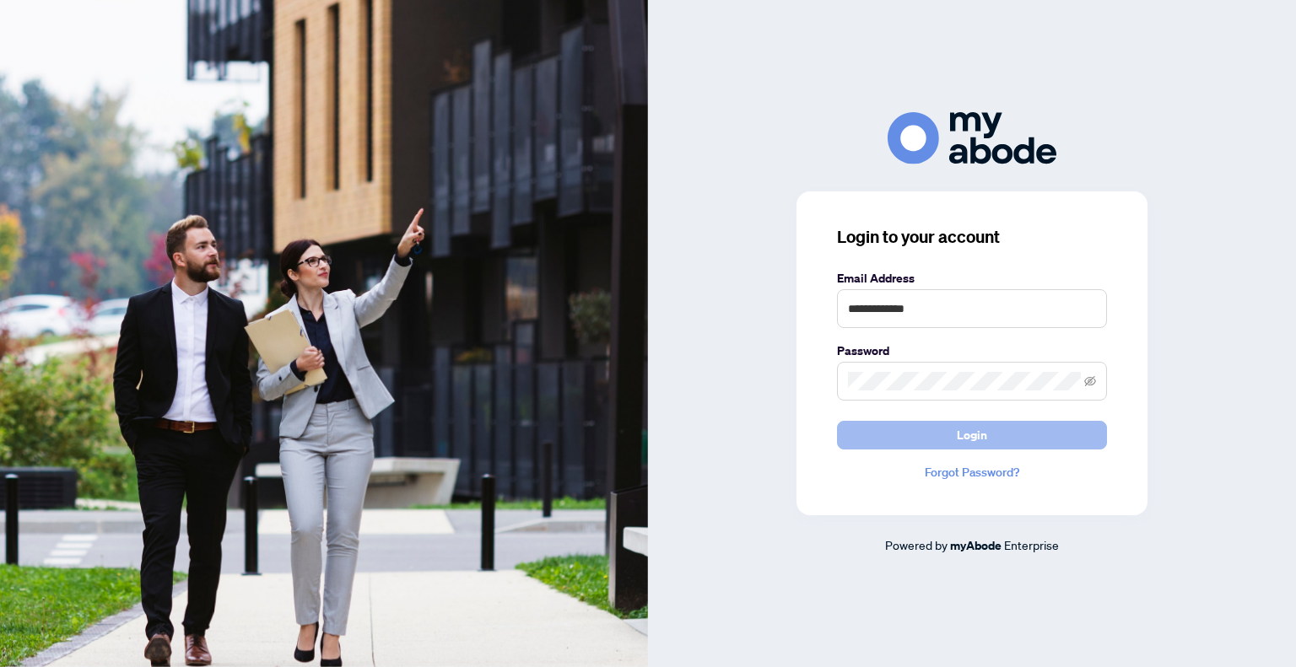
click at [881, 431] on button "Login" at bounding box center [972, 435] width 270 height 29
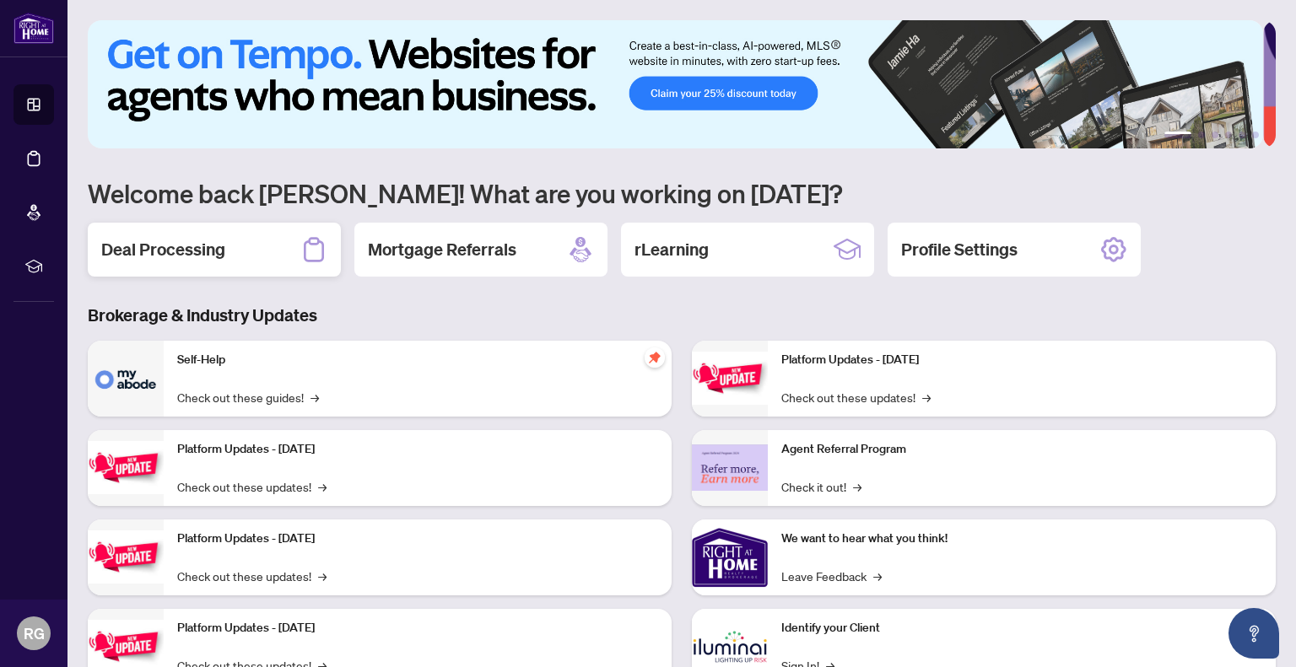
click at [161, 244] on h2 "Deal Processing" at bounding box center [163, 250] width 124 height 24
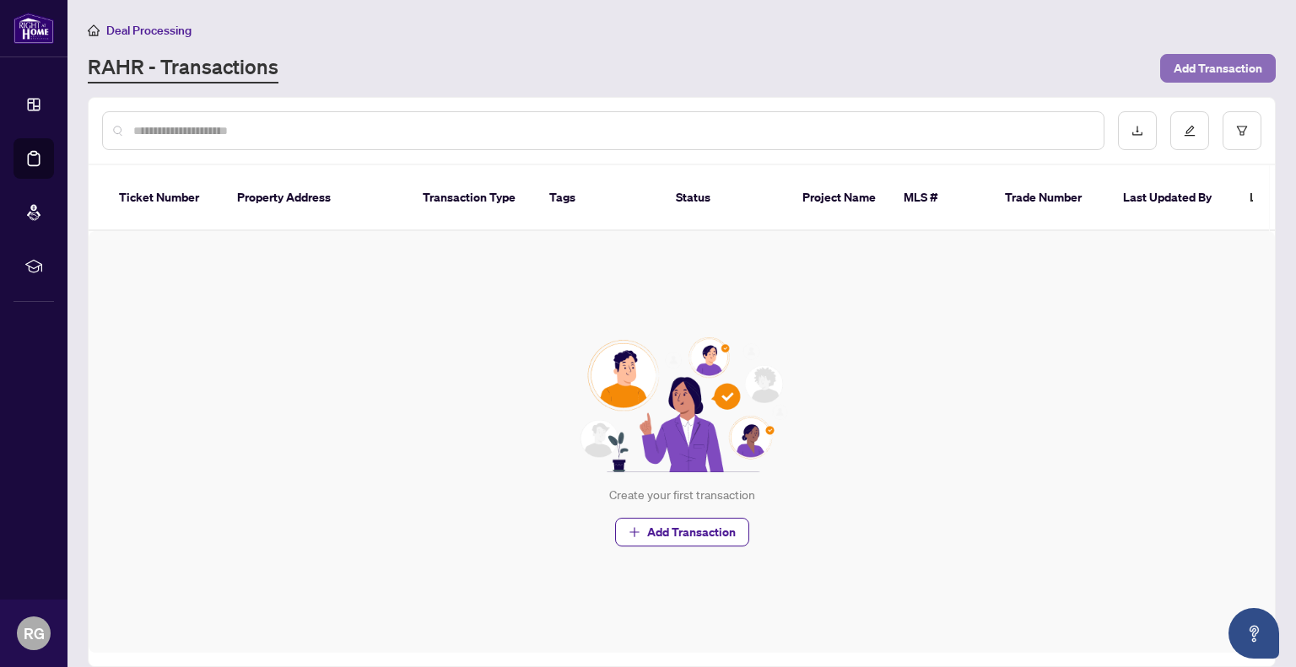
click at [1228, 77] on span "Add Transaction" at bounding box center [1217, 68] width 89 height 27
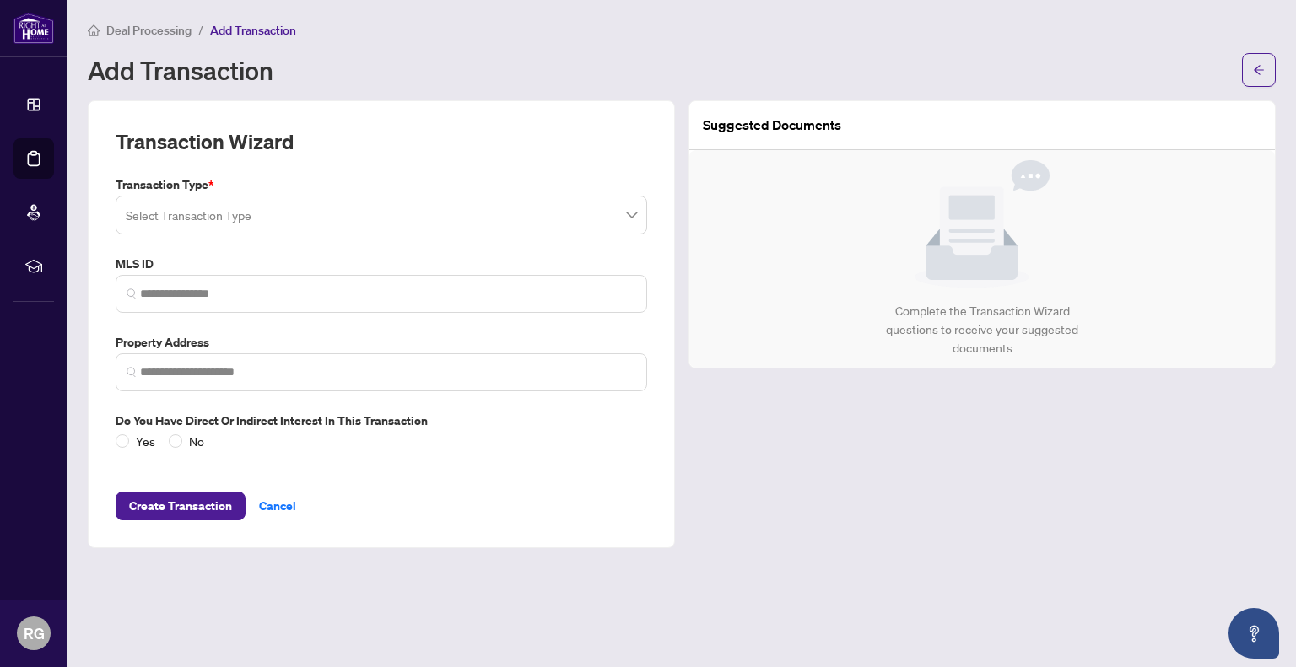
click at [265, 229] on input "search" at bounding box center [374, 217] width 496 height 37
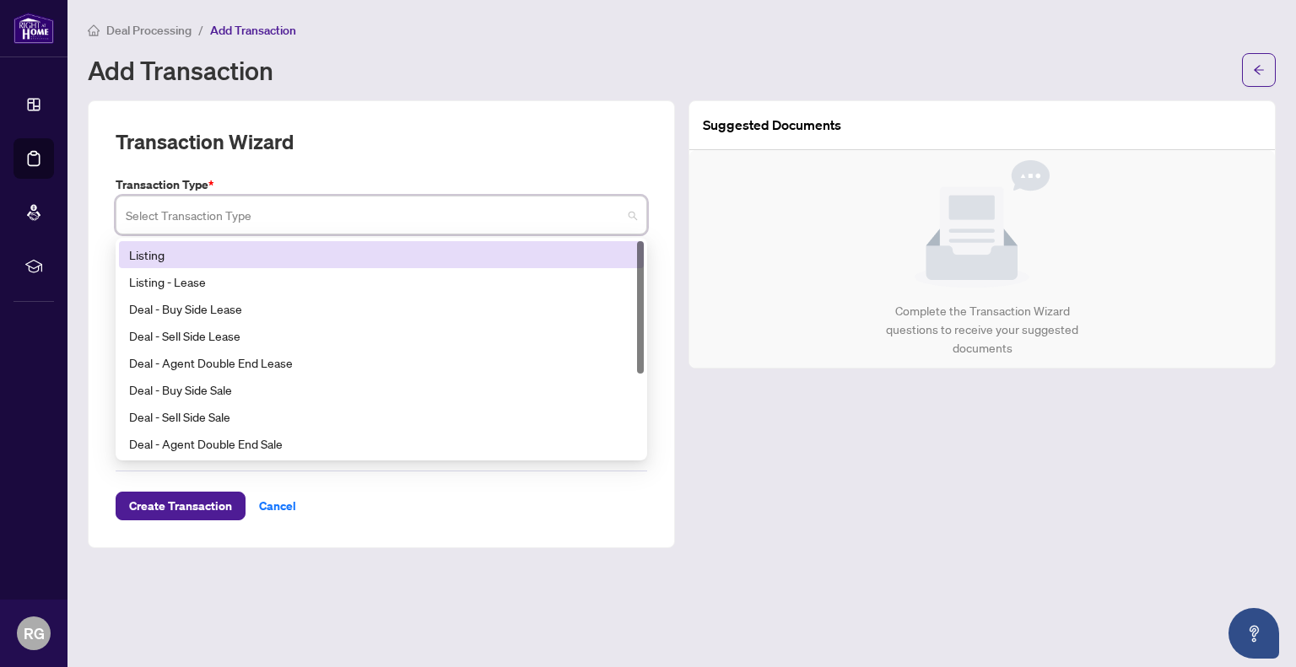
click at [194, 259] on div "Listing" at bounding box center [381, 254] width 504 height 19
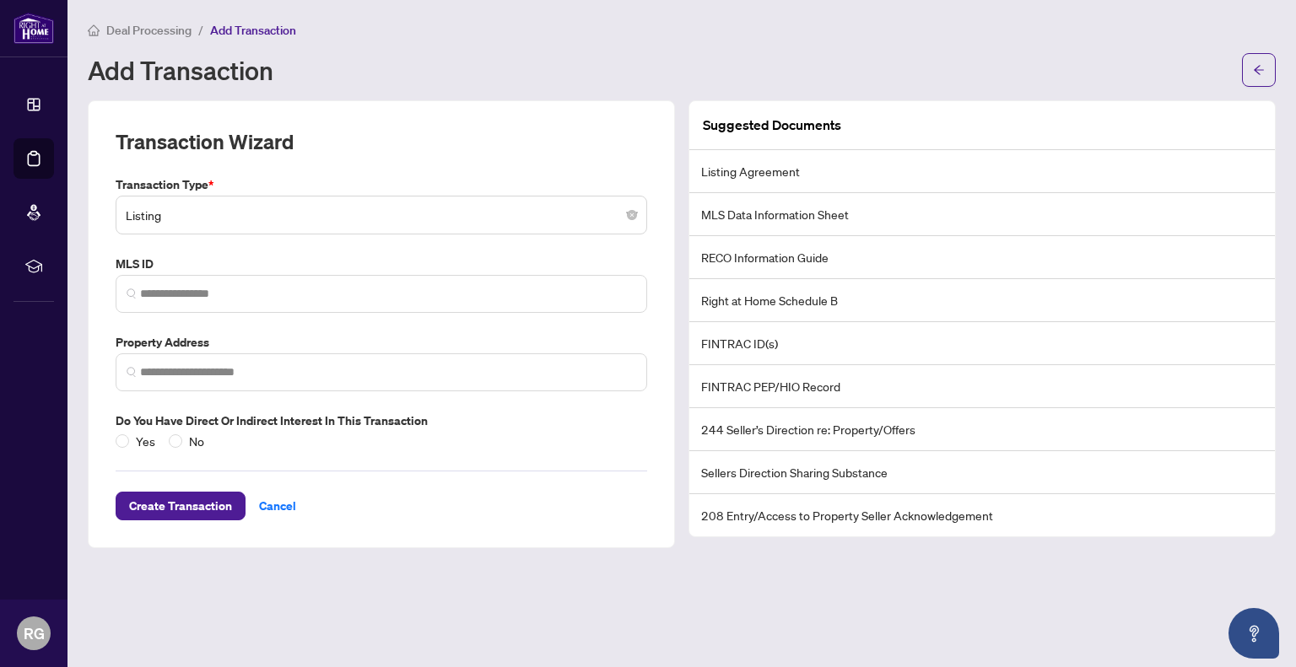
click at [456, 150] on div "Transaction Wizard" at bounding box center [381, 151] width 531 height 47
click at [823, 177] on li "Listing Agreement" at bounding box center [981, 171] width 585 height 43
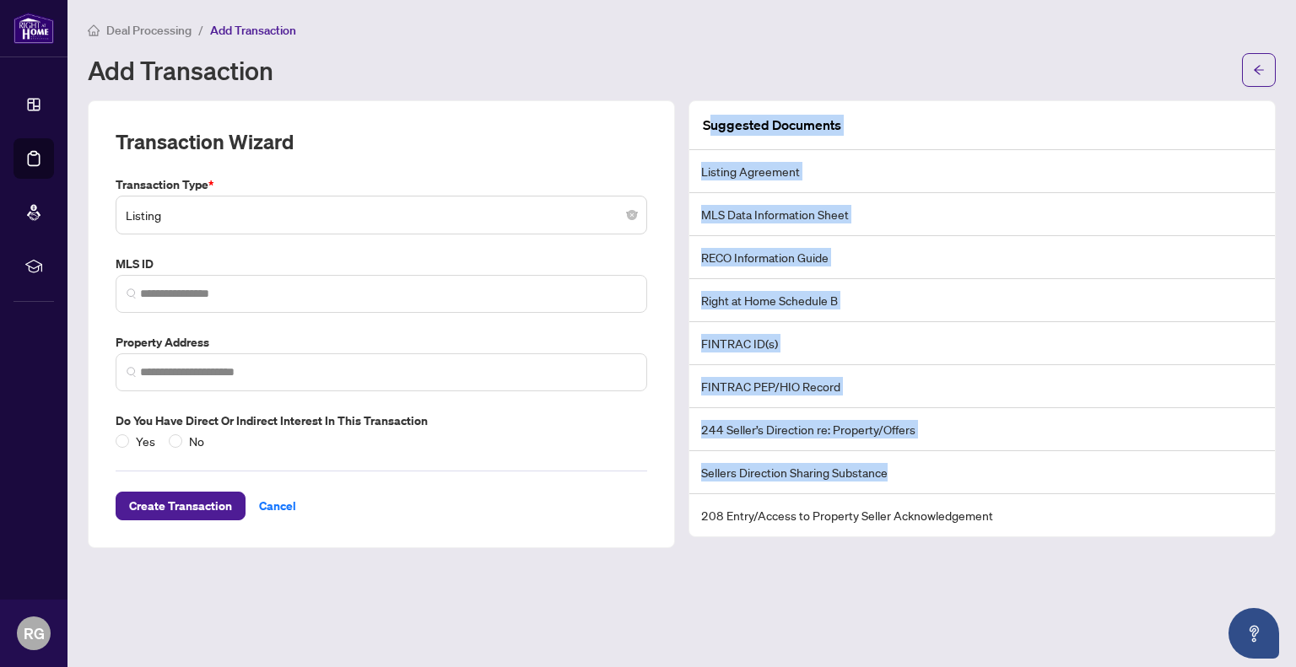
drag, startPoint x: 712, startPoint y: 112, endPoint x: 975, endPoint y: 473, distance: 446.7
click at [974, 469] on div "Suggested Documents Listing Agreement MLS Data Information Sheet RECO Informati…" at bounding box center [981, 318] width 585 height 435
click at [975, 473] on li "Sellers Direction Sharing Substance" at bounding box center [981, 472] width 585 height 43
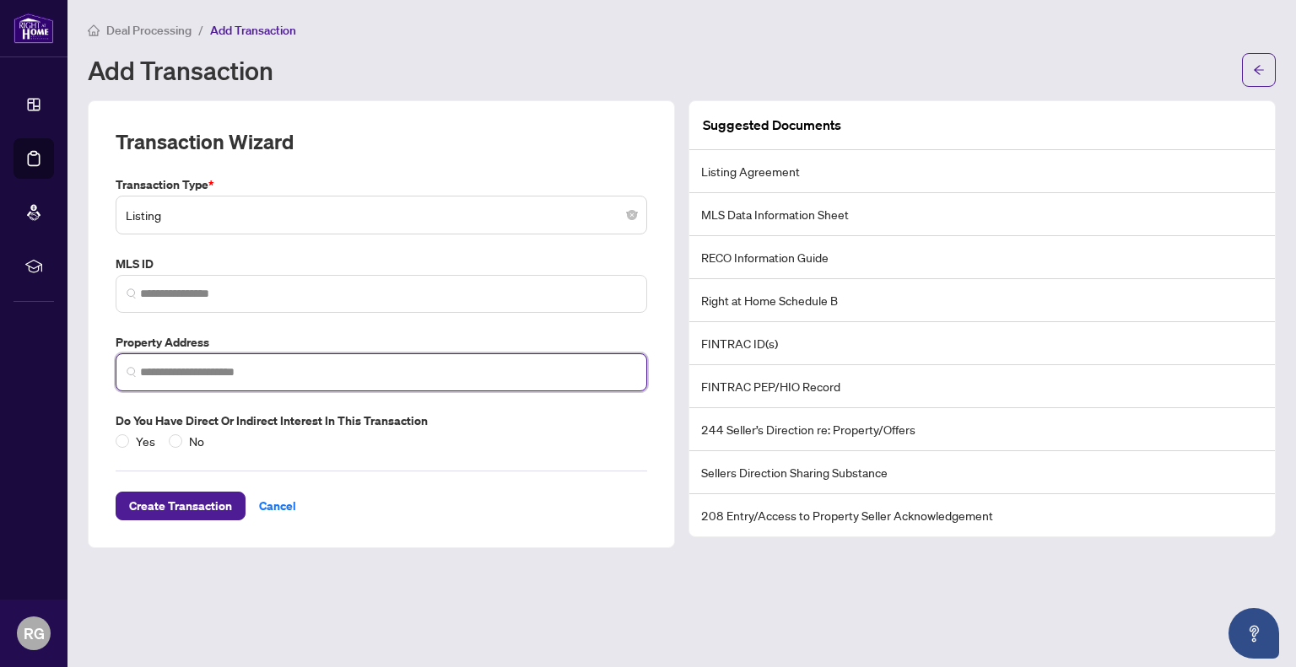
click at [281, 372] on input "search" at bounding box center [388, 373] width 496 height 18
click at [222, 366] on input "search" at bounding box center [388, 373] width 496 height 18
click at [223, 276] on span at bounding box center [381, 294] width 531 height 38
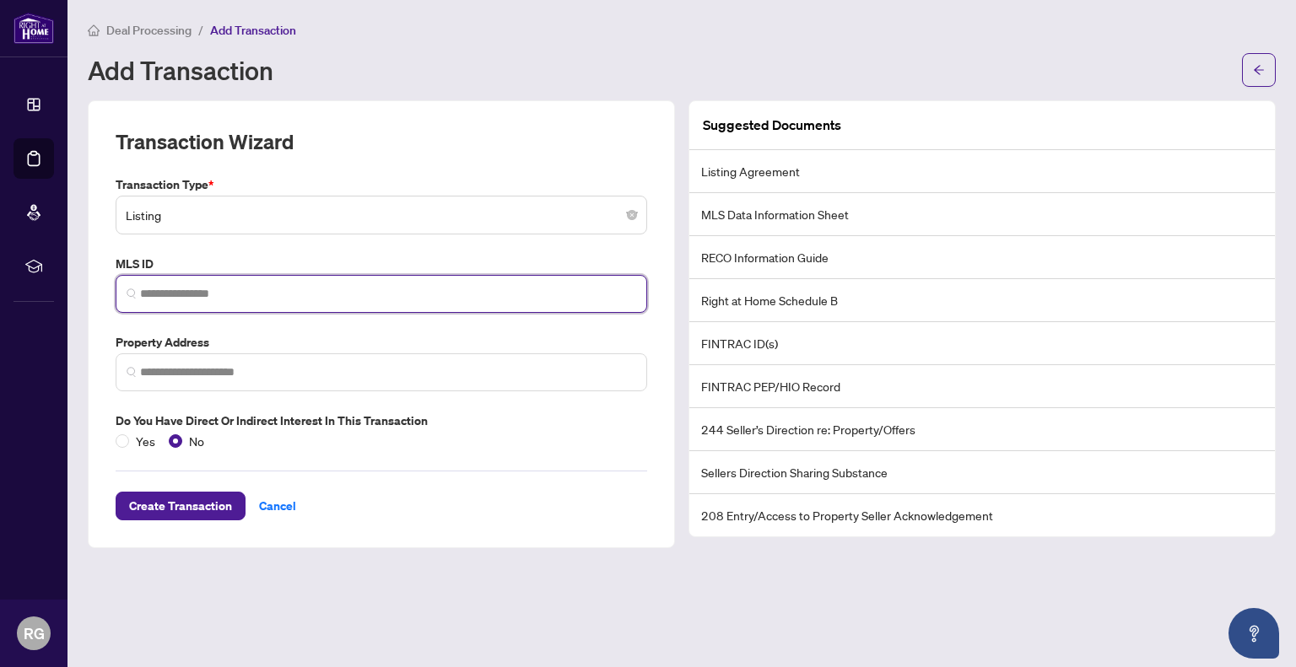
click at [240, 288] on input "search" at bounding box center [388, 294] width 496 height 18
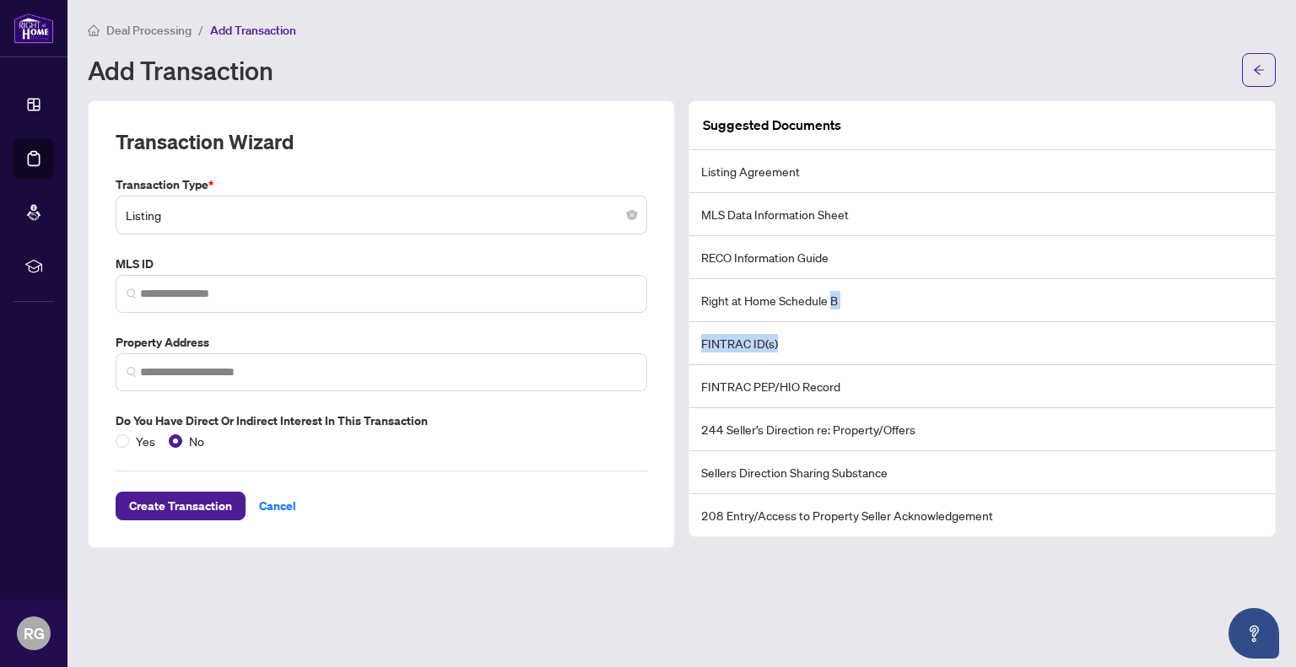
drag, startPoint x: 835, startPoint y: 325, endPoint x: 840, endPoint y: 350, distance: 25.8
click at [840, 347] on ul "Listing Agreement MLS Data Information Sheet RECO Information Guide Right at Ho…" at bounding box center [981, 343] width 585 height 386
click at [848, 409] on li "244 Seller’s Direction re: Property/Offers" at bounding box center [981, 429] width 585 height 43
click at [283, 493] on span "Cancel" at bounding box center [277, 506] width 37 height 27
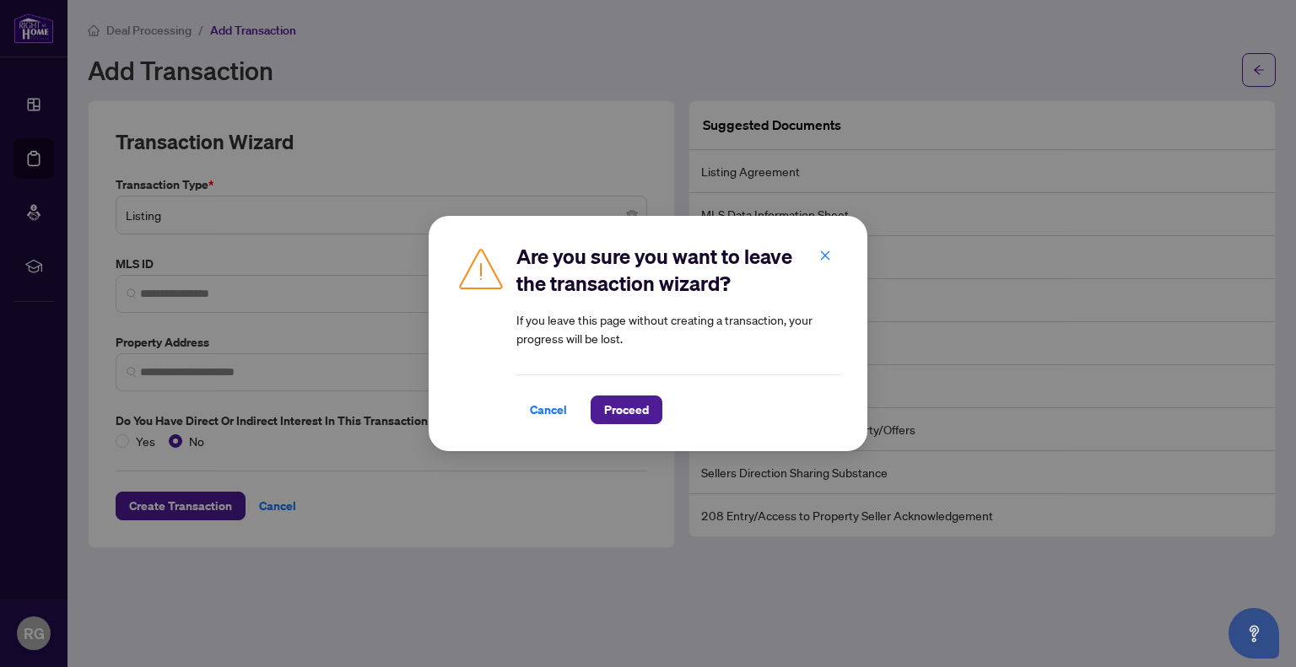
click at [619, 418] on span "Proceed" at bounding box center [626, 409] width 45 height 27
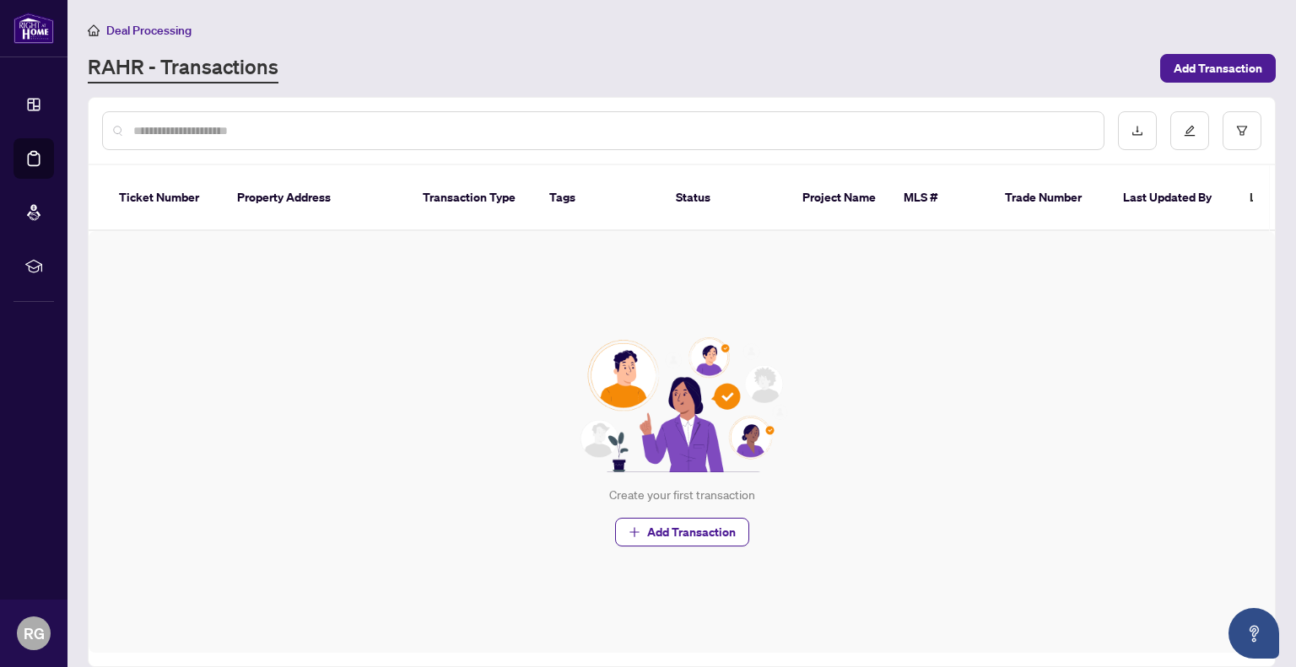
click at [1249, 188] on div "Last Modified Date" at bounding box center [1311, 197] width 125 height 19
click at [134, 181] on th "Ticket Number" at bounding box center [164, 198] width 118 height 66
click at [24, 44] on img at bounding box center [33, 28] width 40 height 31
